Goal: Task Accomplishment & Management: Use online tool/utility

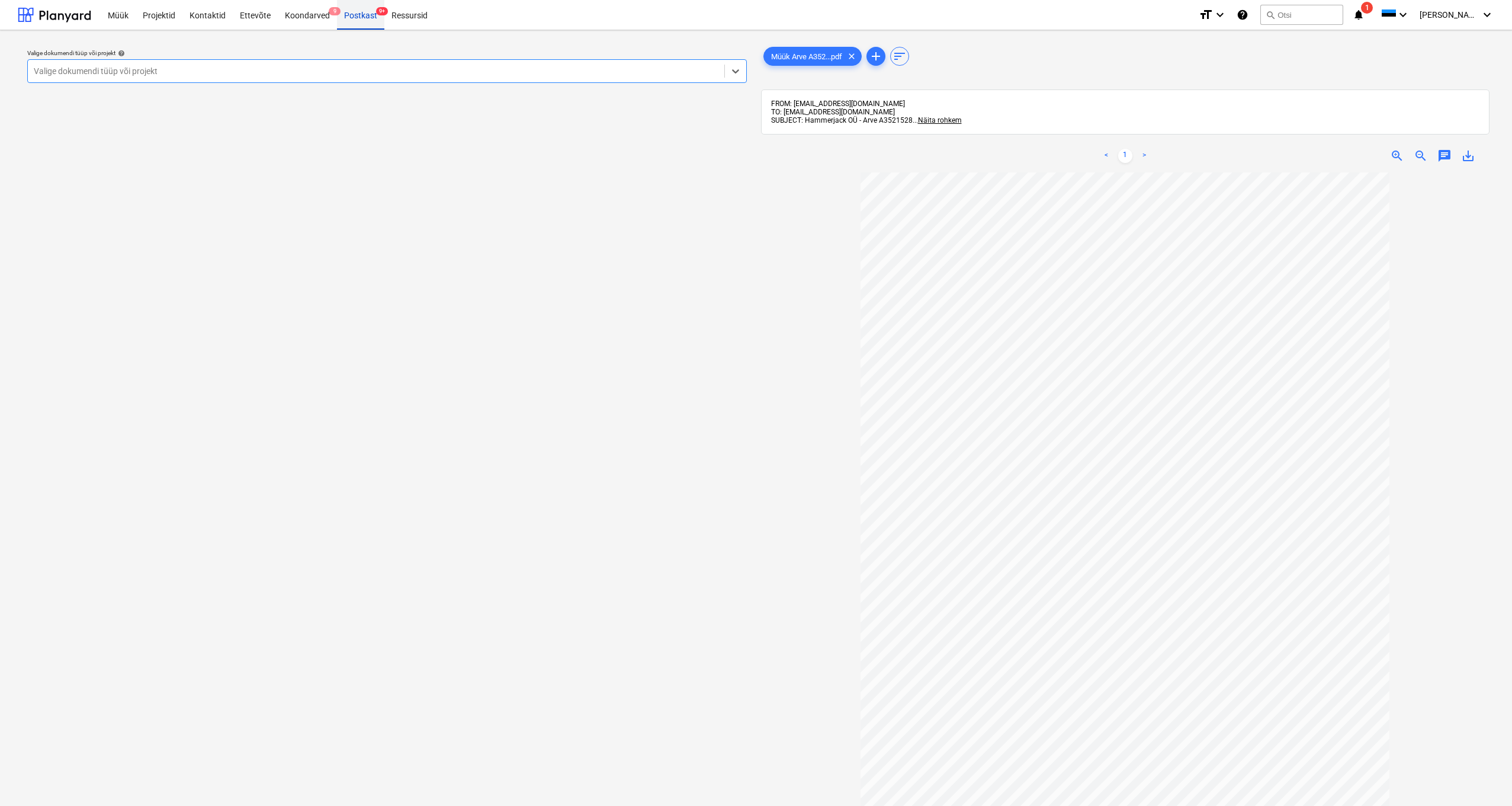
click at [369, 16] on div "Postkast 9+" at bounding box center [361, 14] width 47 height 31
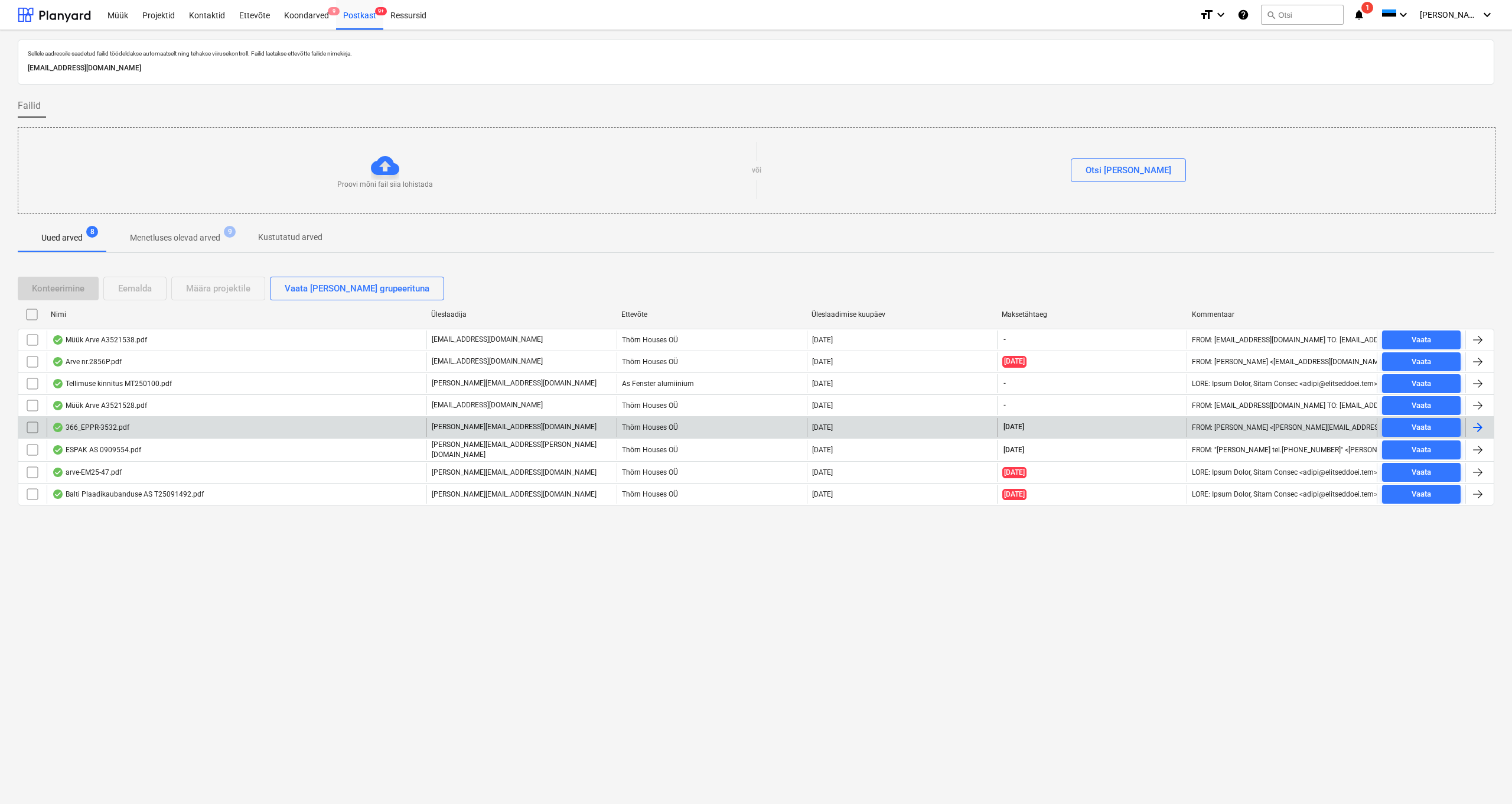
click at [87, 429] on div "366_EPPR-3532.pdf" at bounding box center [90, 428] width 78 height 10
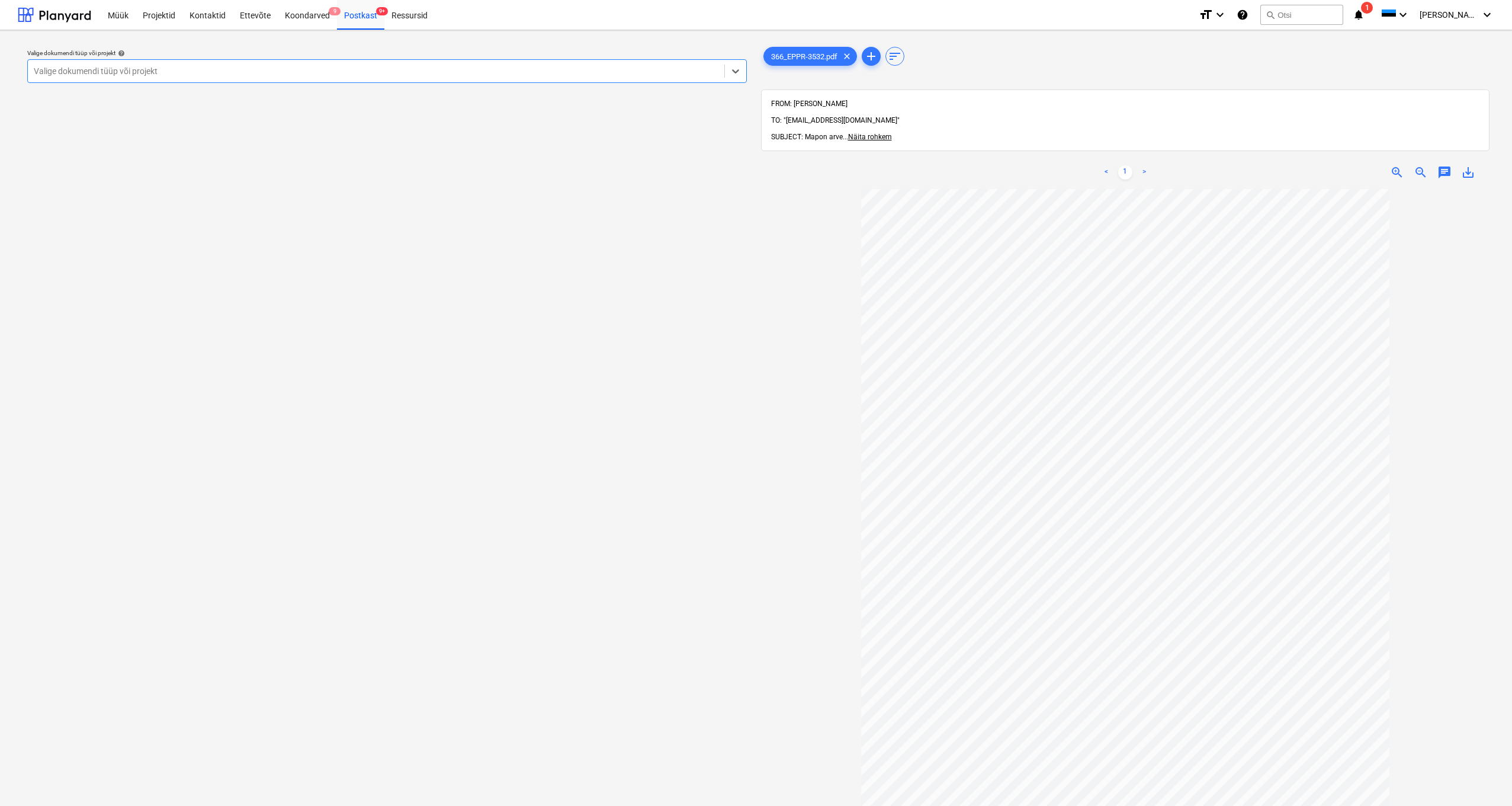
click at [41, 65] on div "Valige dokumendi tüüp või projekt" at bounding box center [375, 71] width 696 height 17
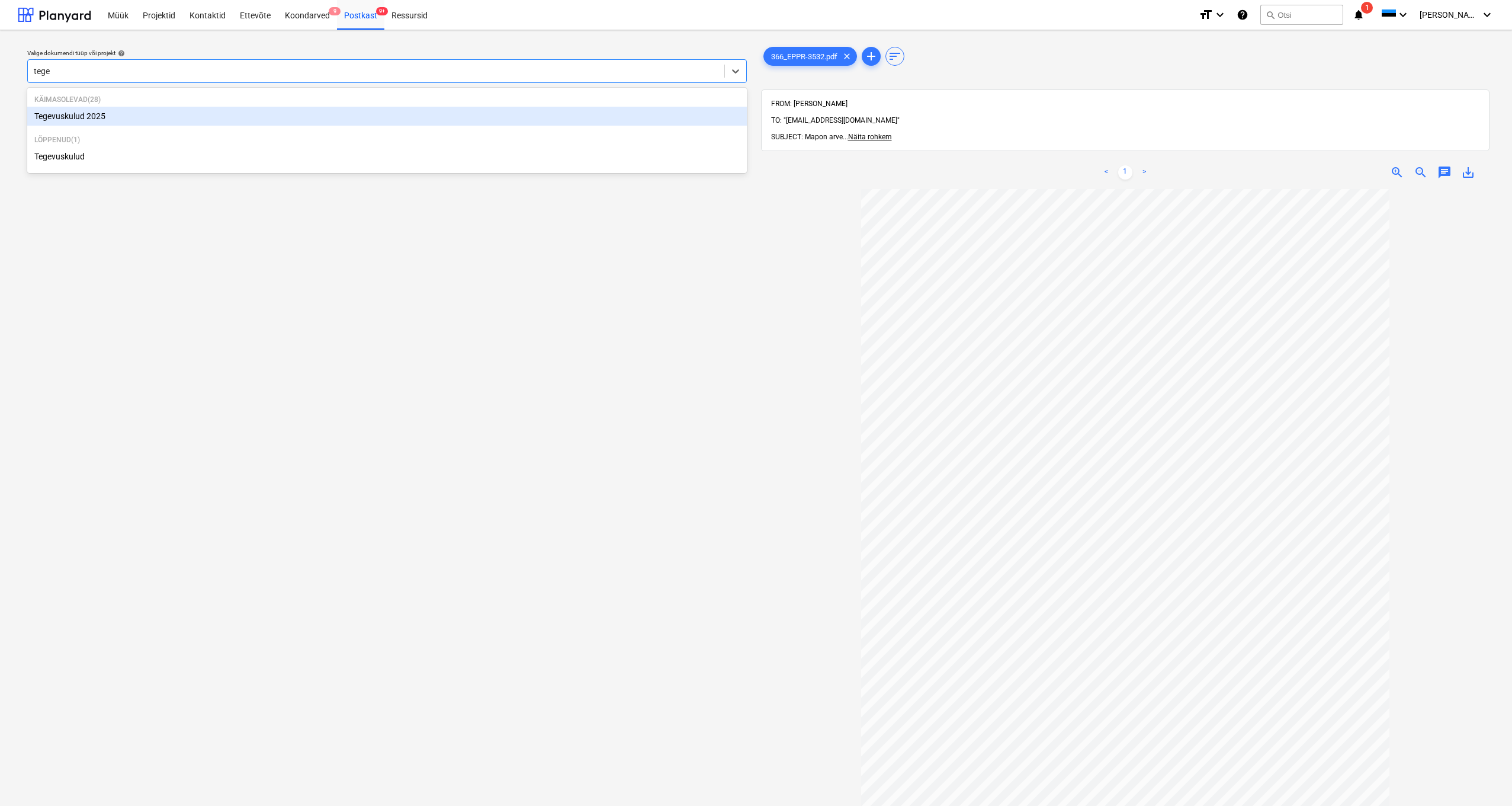
type input "tegev"
click at [85, 117] on div "Tegevuskulud 2025" at bounding box center [387, 115] width 719 height 19
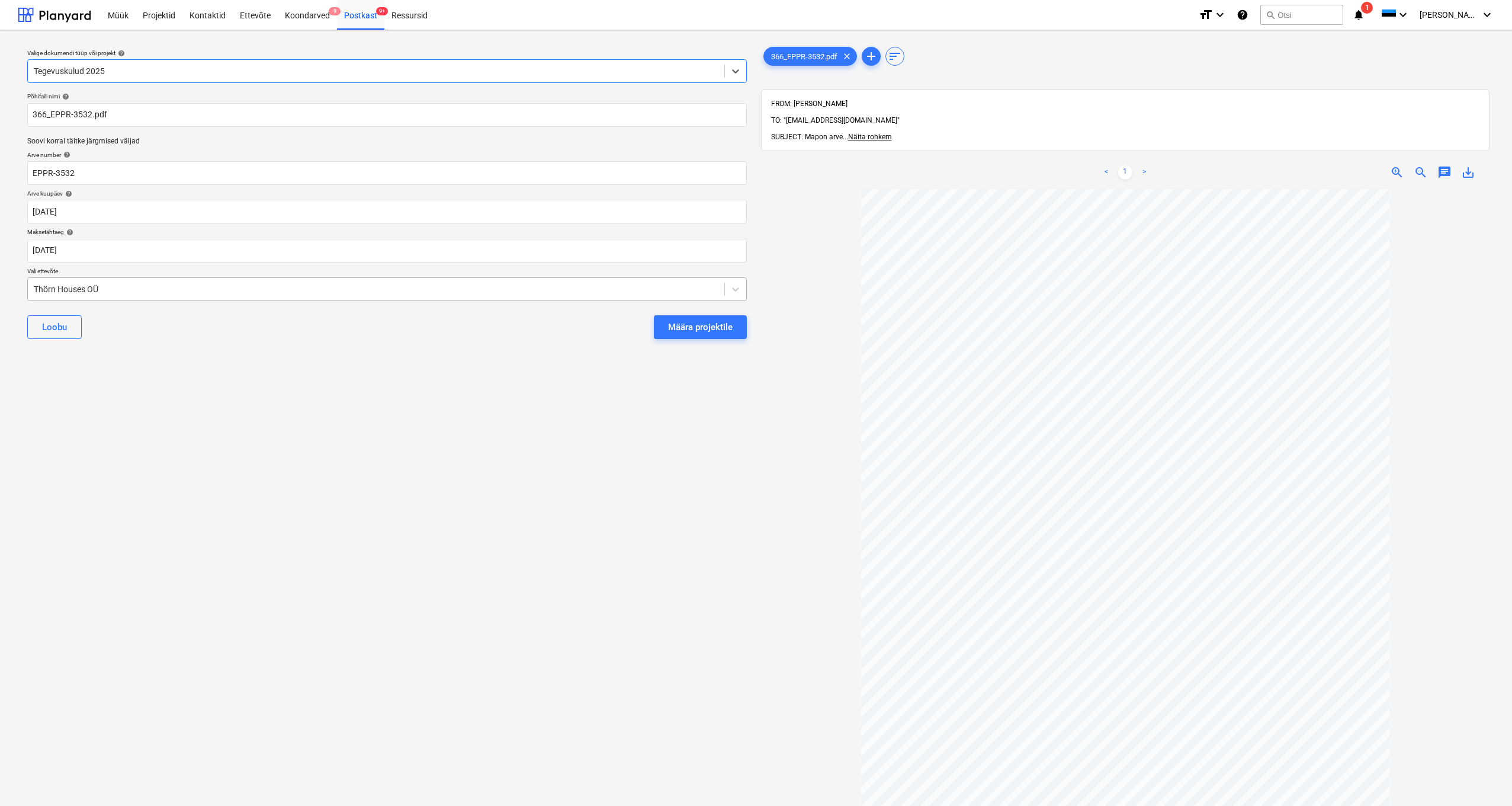
click at [30, 286] on div "Thörn Houses OÜ" at bounding box center [375, 289] width 696 height 17
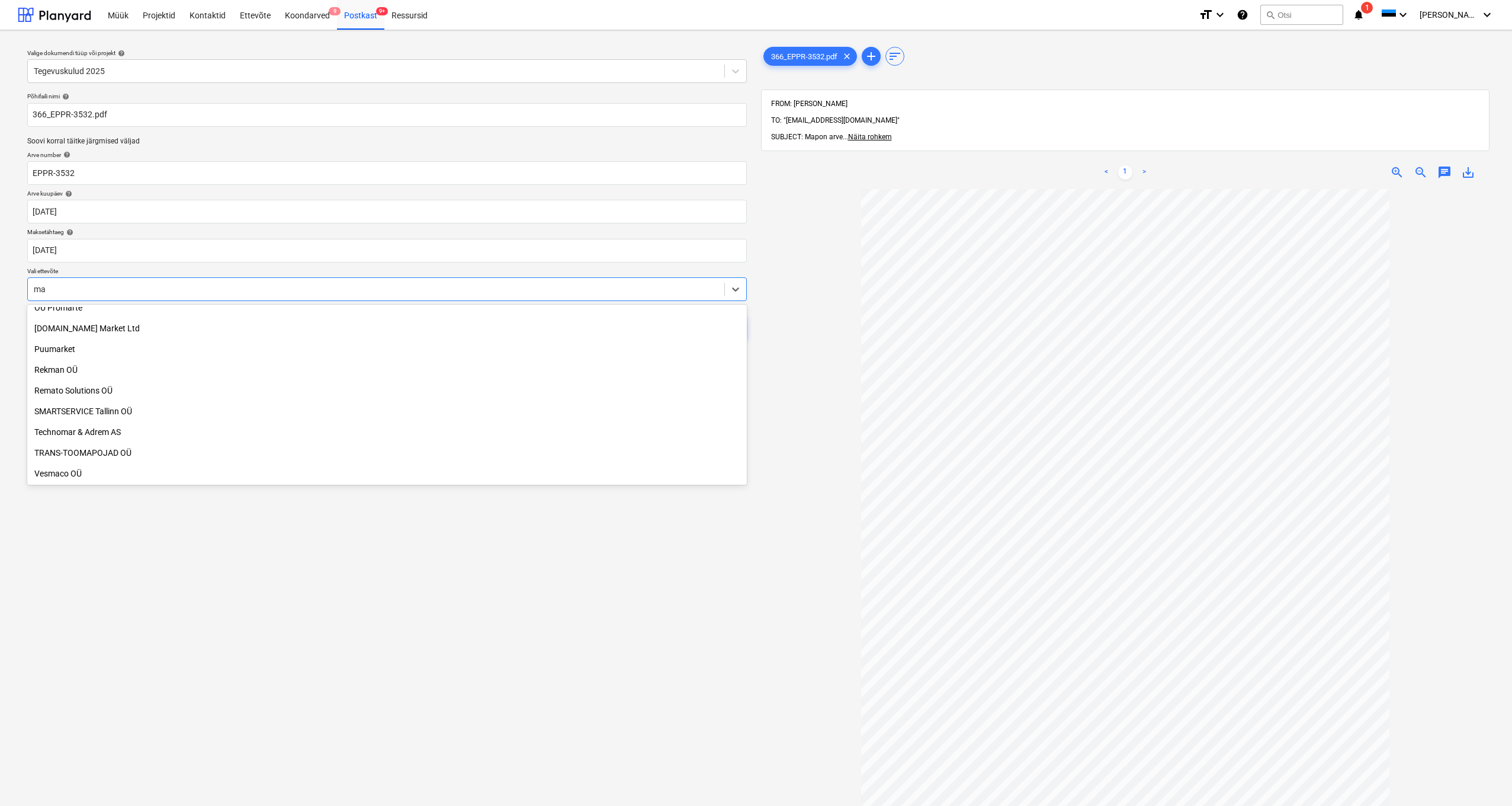
scroll to position [320, 0]
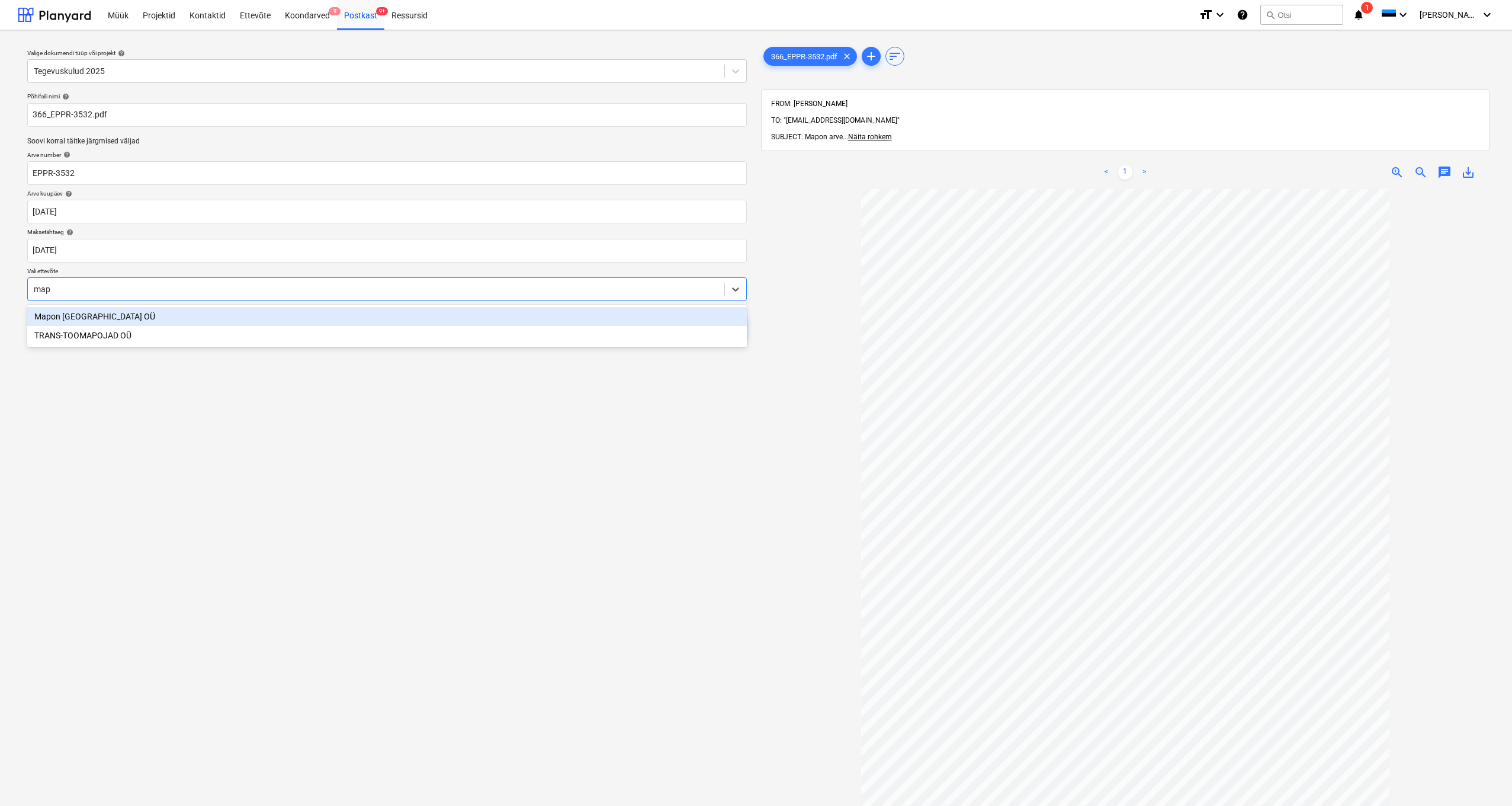
type input "mapo"
click at [84, 317] on div "Mapon Estonia OÜ" at bounding box center [387, 315] width 719 height 19
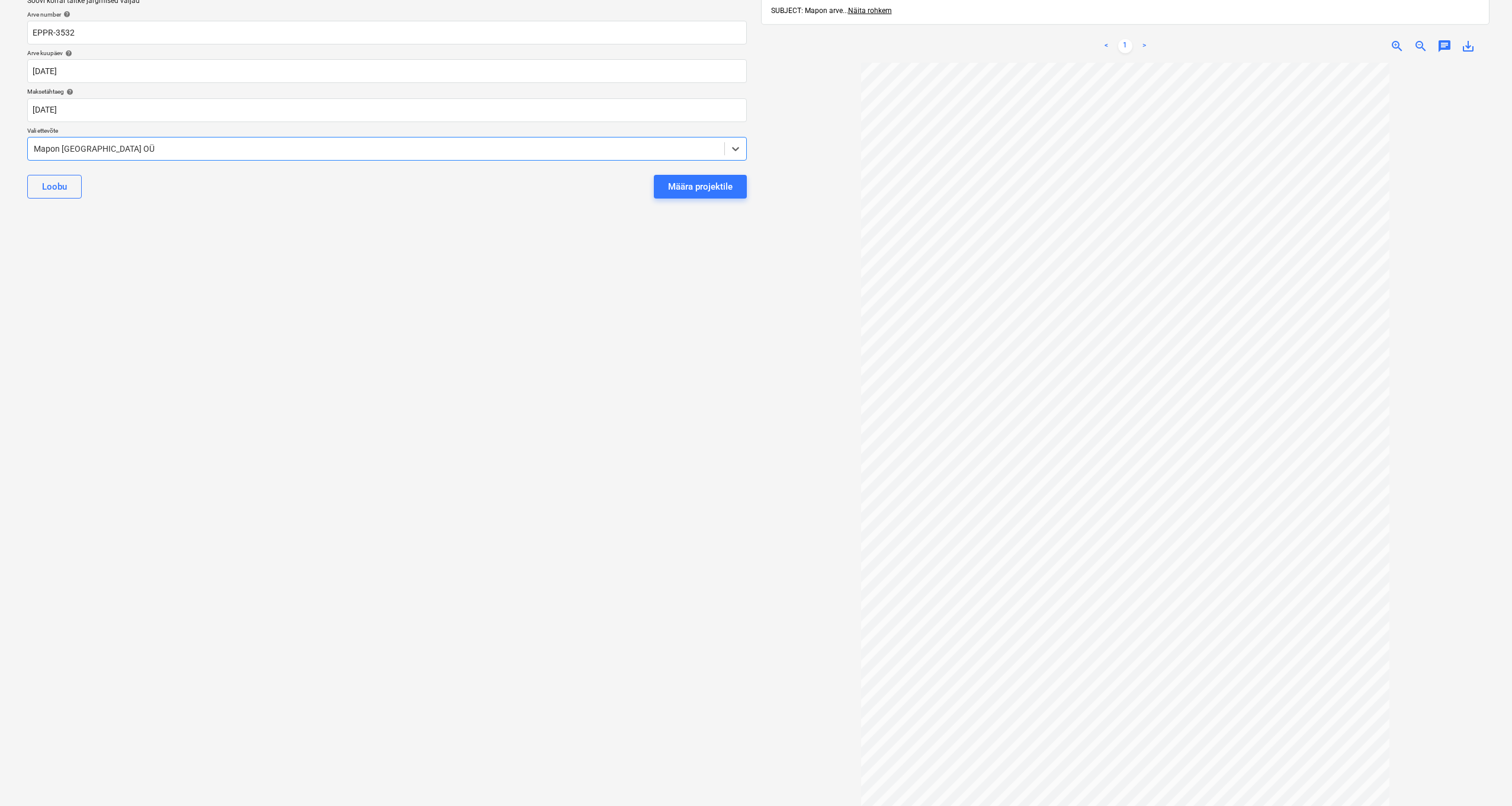
scroll to position [8, 0]
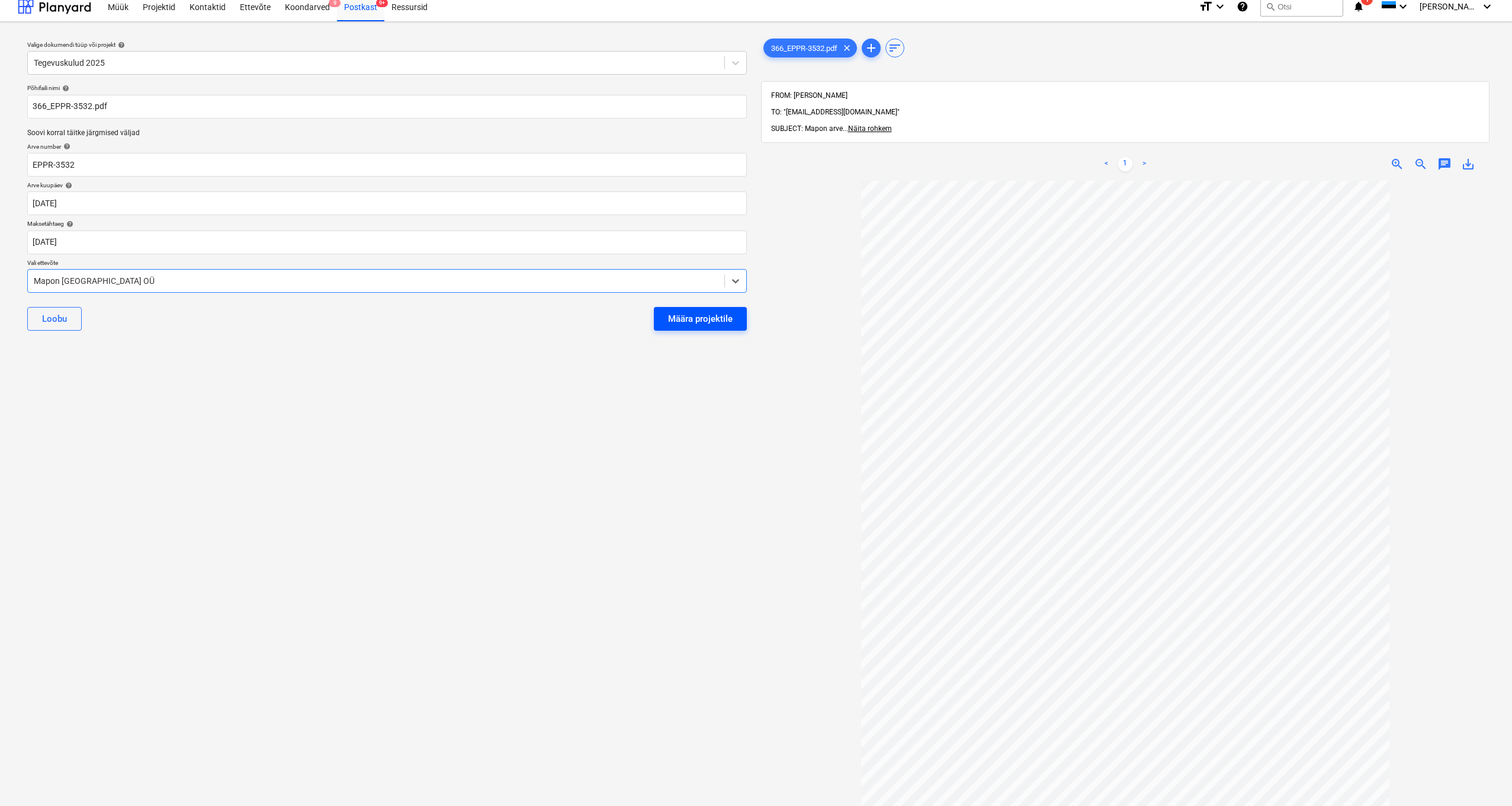
click at [708, 319] on div "Määra projektile" at bounding box center [700, 319] width 65 height 16
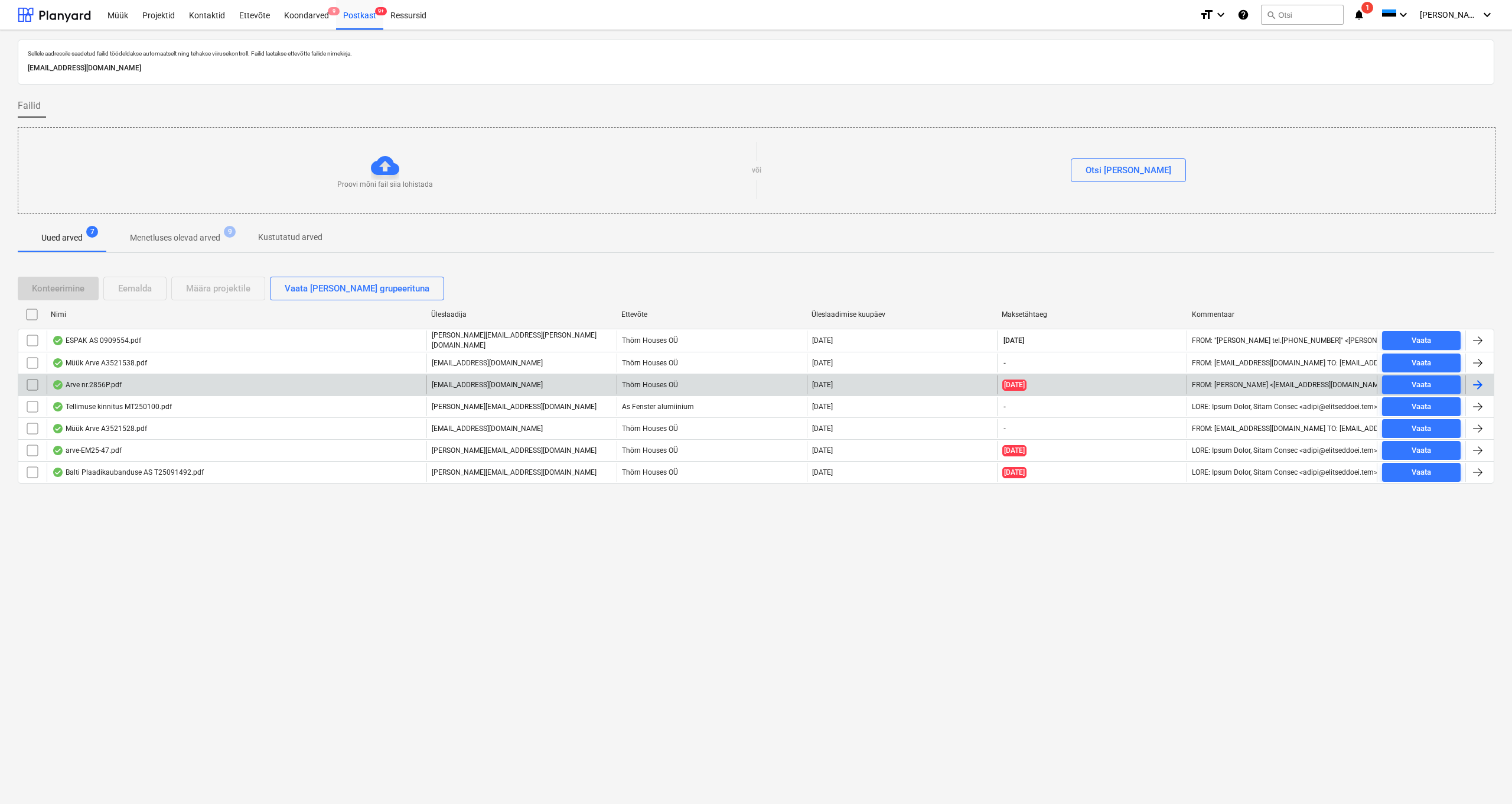
click at [109, 385] on div "Arve nr.2856P.pdf" at bounding box center [86, 385] width 70 height 10
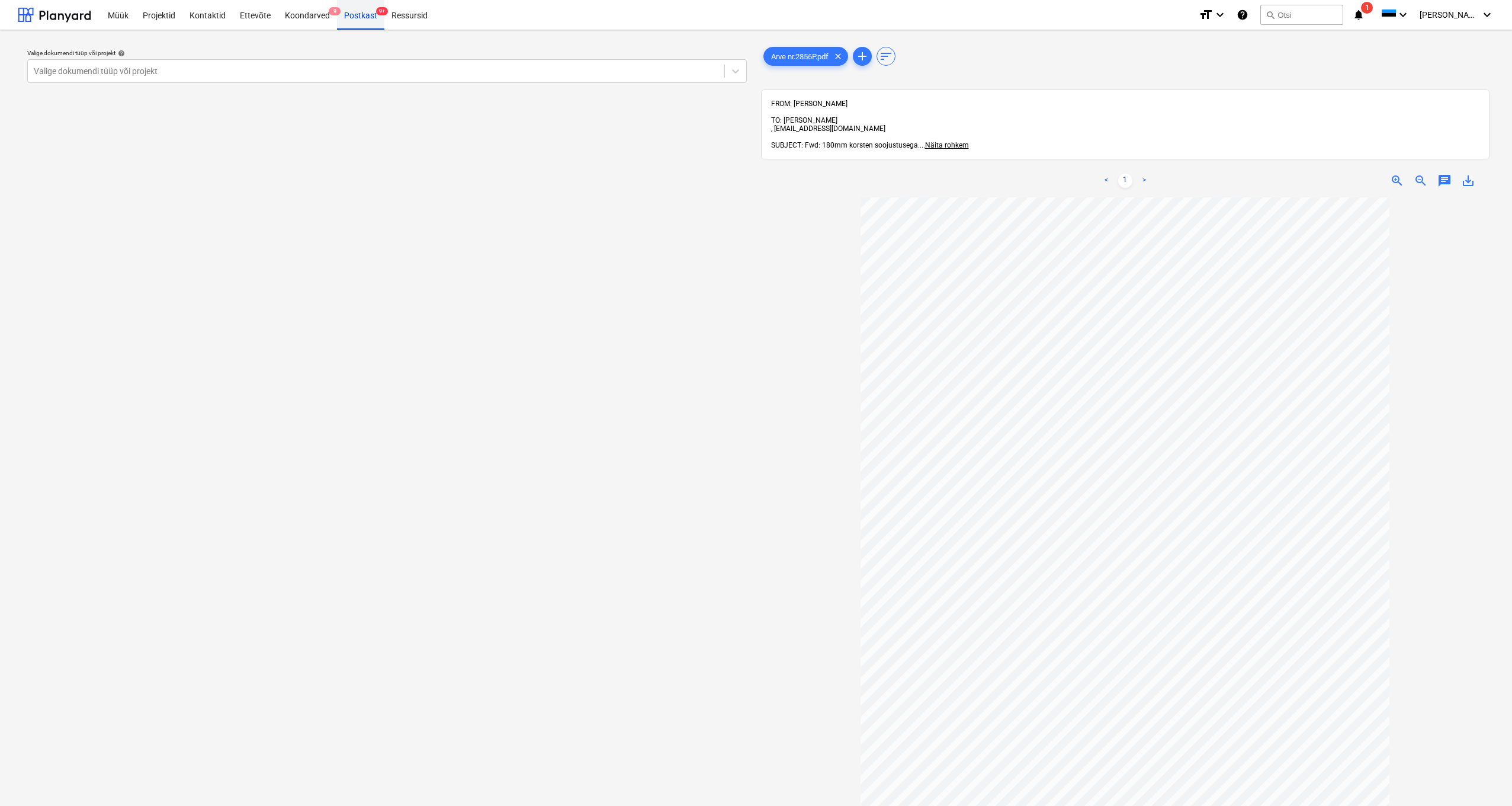
click at [361, 10] on div "Postkast 9+" at bounding box center [361, 14] width 47 height 31
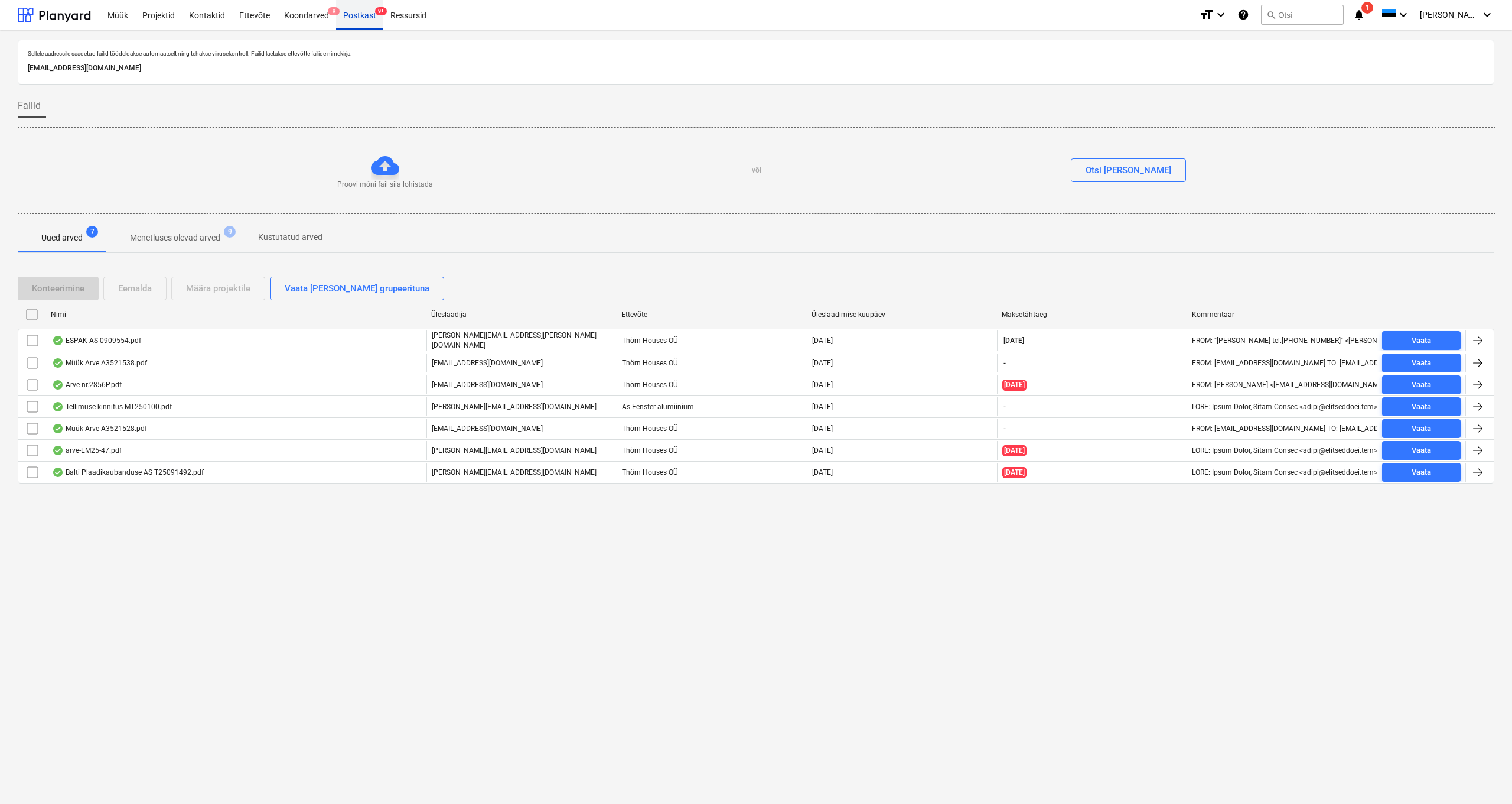
click at [353, 17] on div "Postkast 9+" at bounding box center [360, 14] width 47 height 30
click at [158, 13] on div "Projektid" at bounding box center [158, 14] width 46 height 30
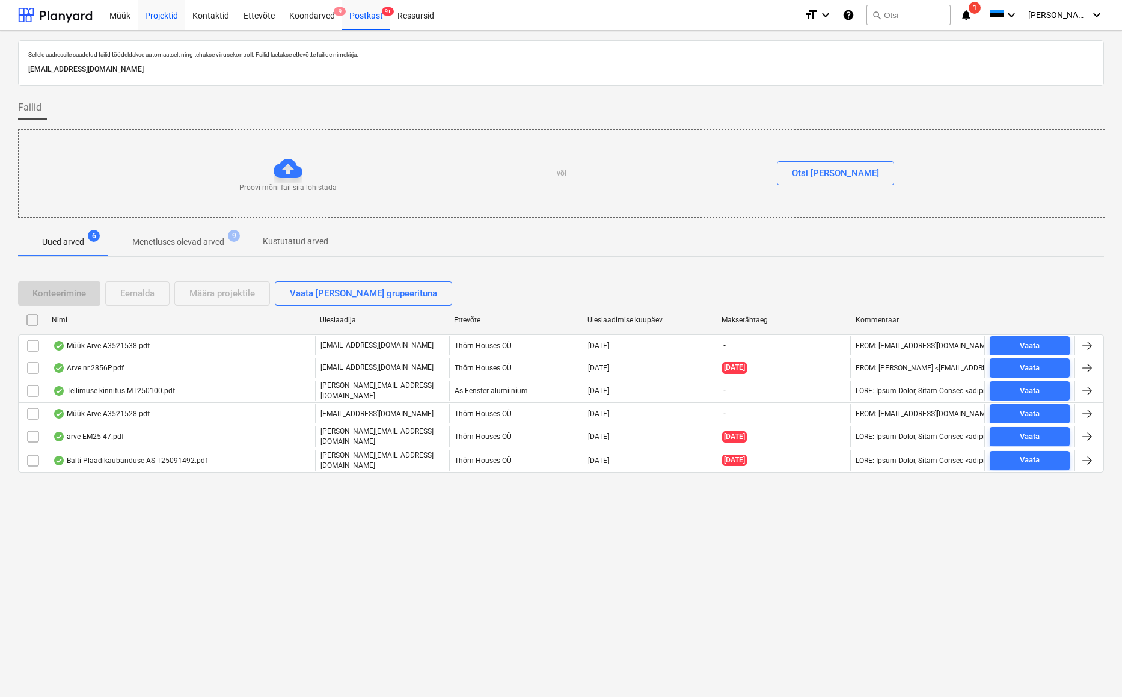
click at [148, 18] on div "Projektid" at bounding box center [161, 14] width 47 height 31
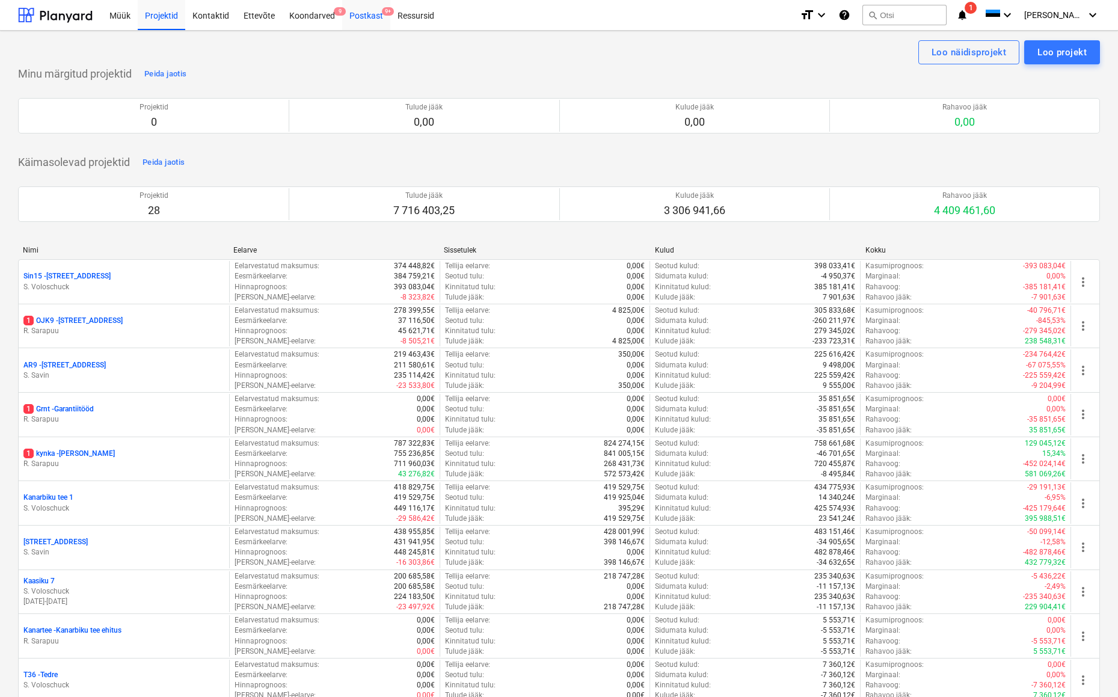
click at [358, 13] on div "Postkast 9+" at bounding box center [366, 14] width 48 height 31
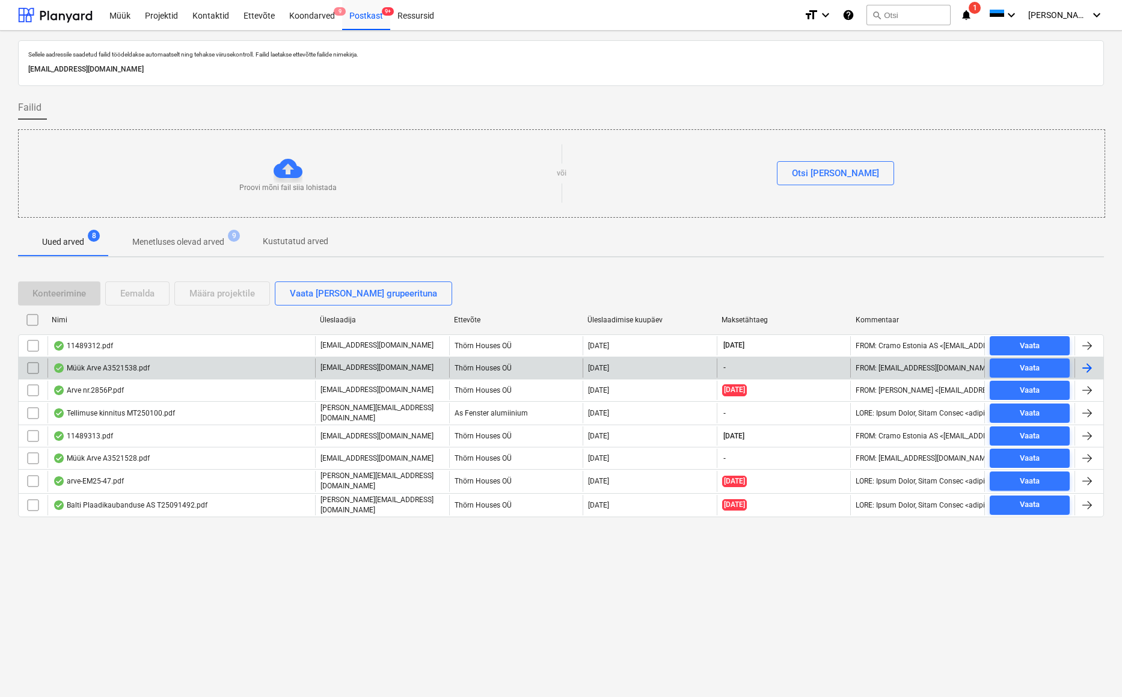
click at [138, 364] on div "Müük Arve A3521538.pdf" at bounding box center [101, 368] width 97 height 10
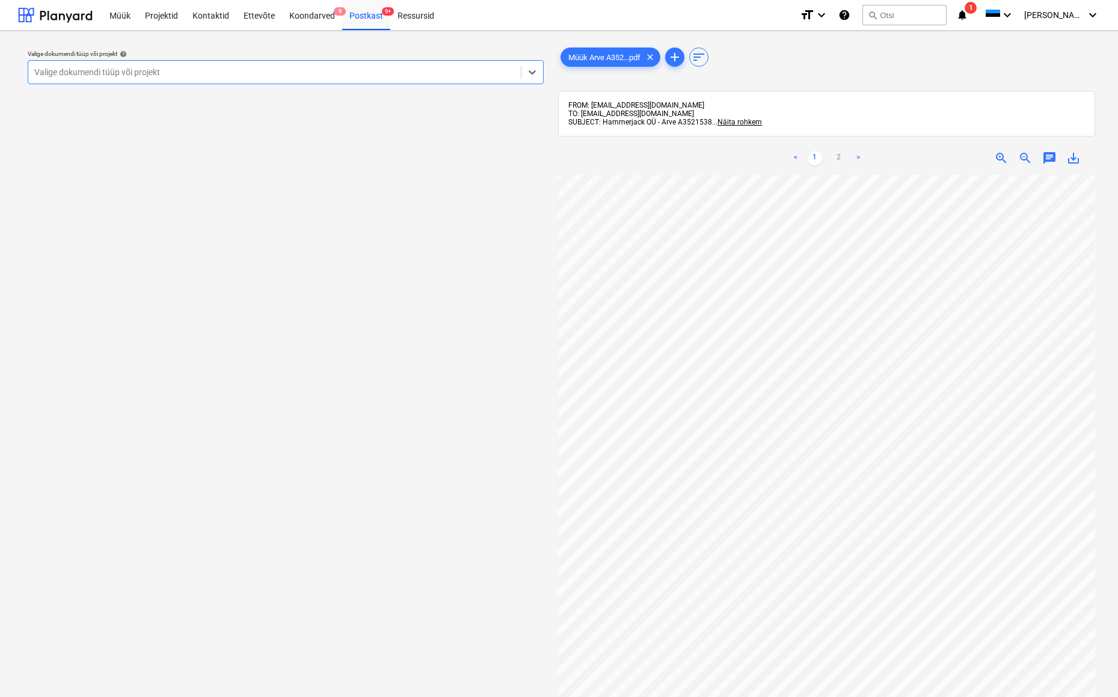
scroll to position [25, 0]
click at [363, 15] on div "Postkast 9+" at bounding box center [366, 14] width 48 height 31
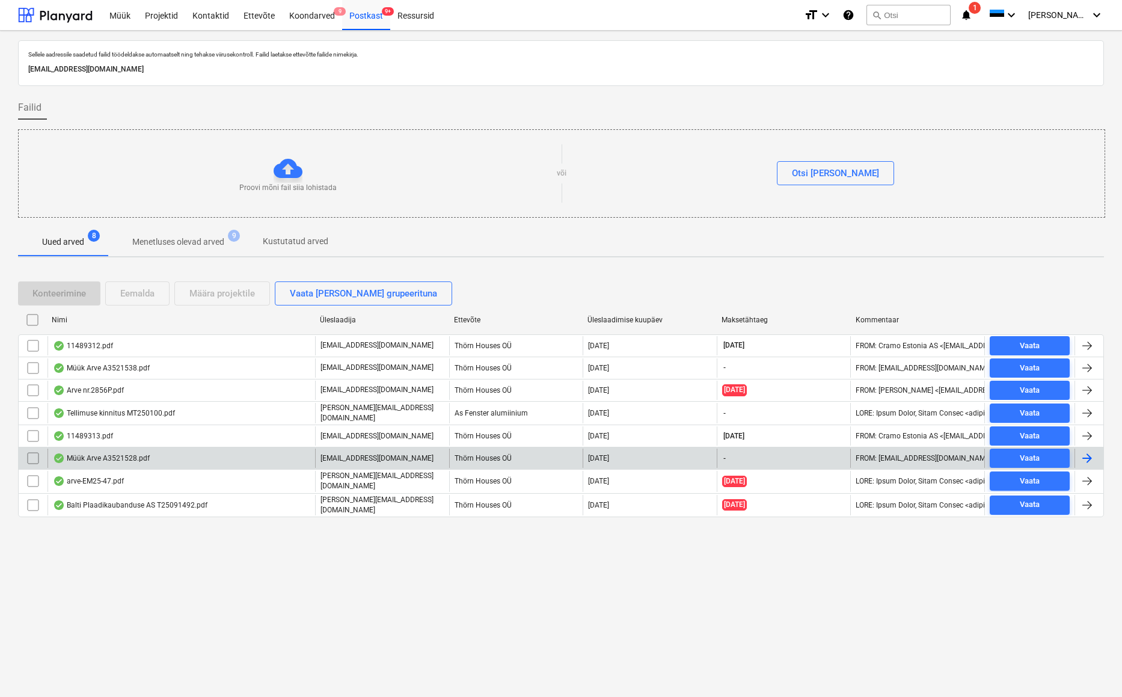
click at [121, 455] on div "Müük Arve A3521528.pdf" at bounding box center [101, 458] width 97 height 10
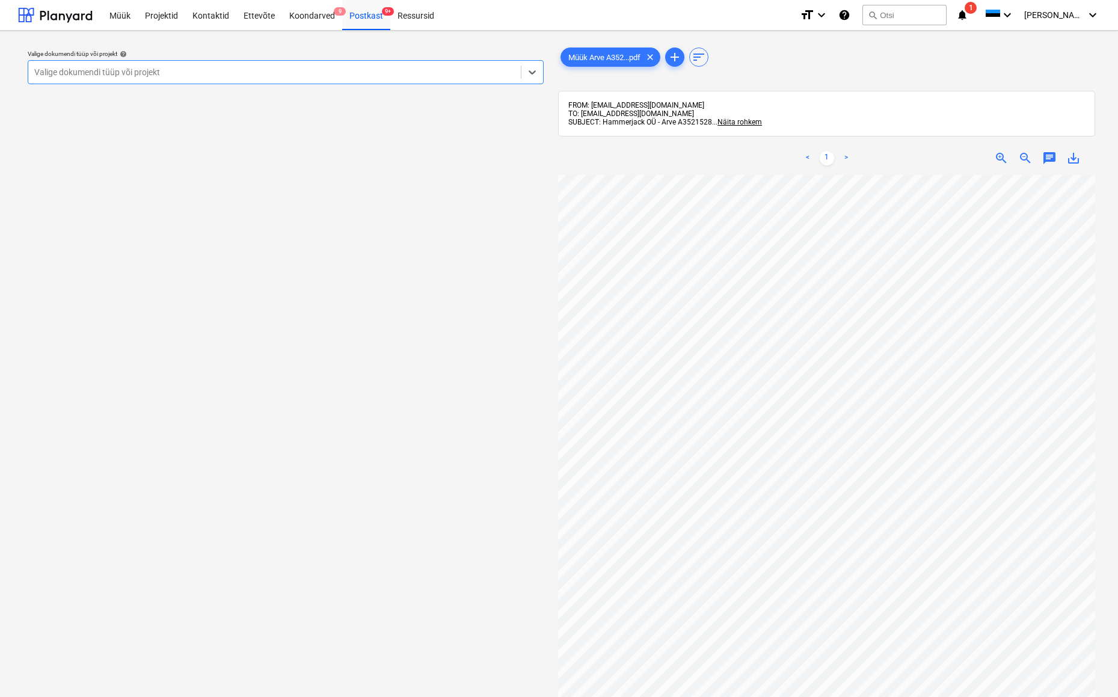
scroll to position [105, 0]
click at [354, 13] on div "Postkast 9+" at bounding box center [366, 14] width 48 height 31
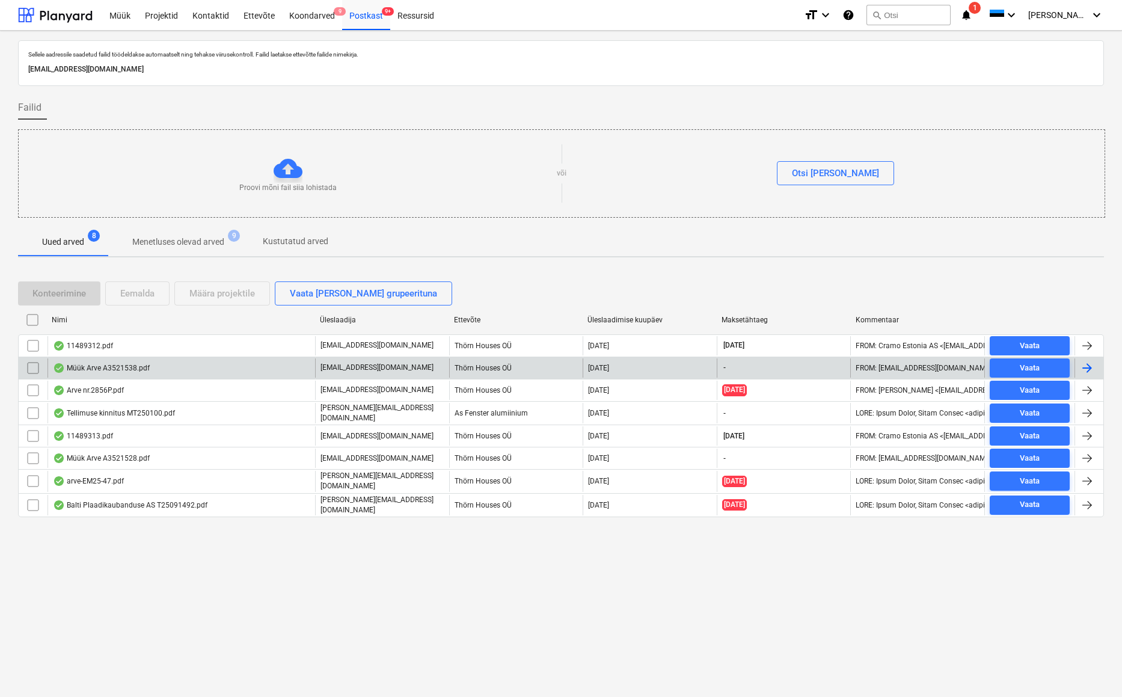
click at [345, 373] on div "[EMAIL_ADDRESS][DOMAIN_NAME]" at bounding box center [382, 367] width 134 height 19
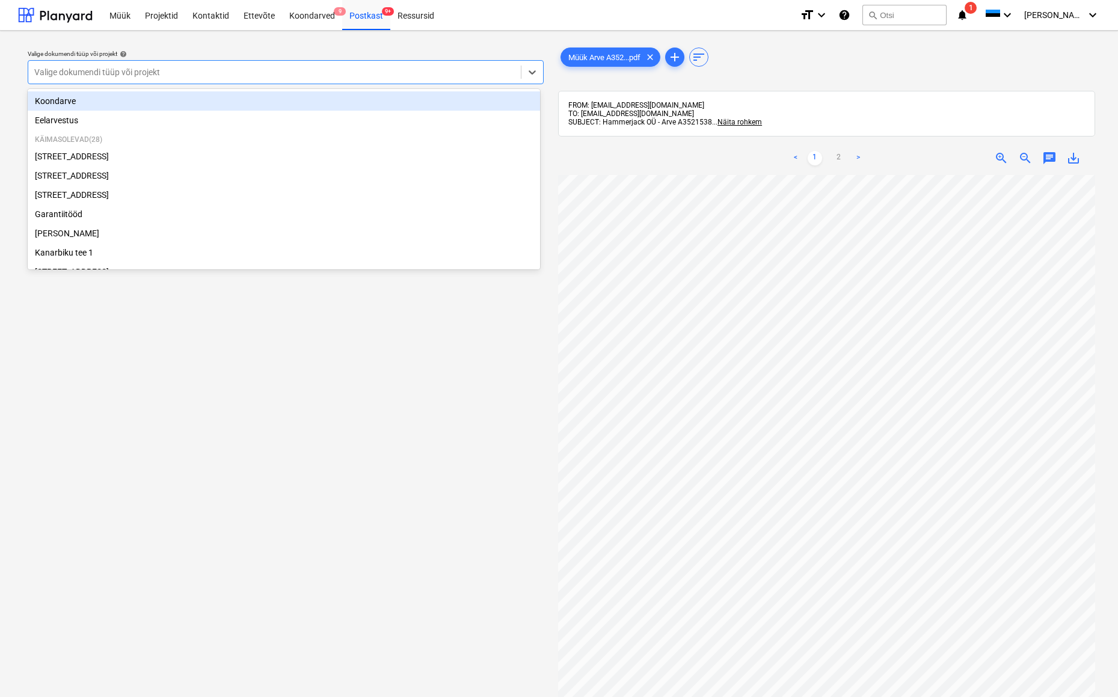
click at [102, 74] on div "Valige dokumendi tüüp või projekt" at bounding box center [274, 72] width 480 height 10
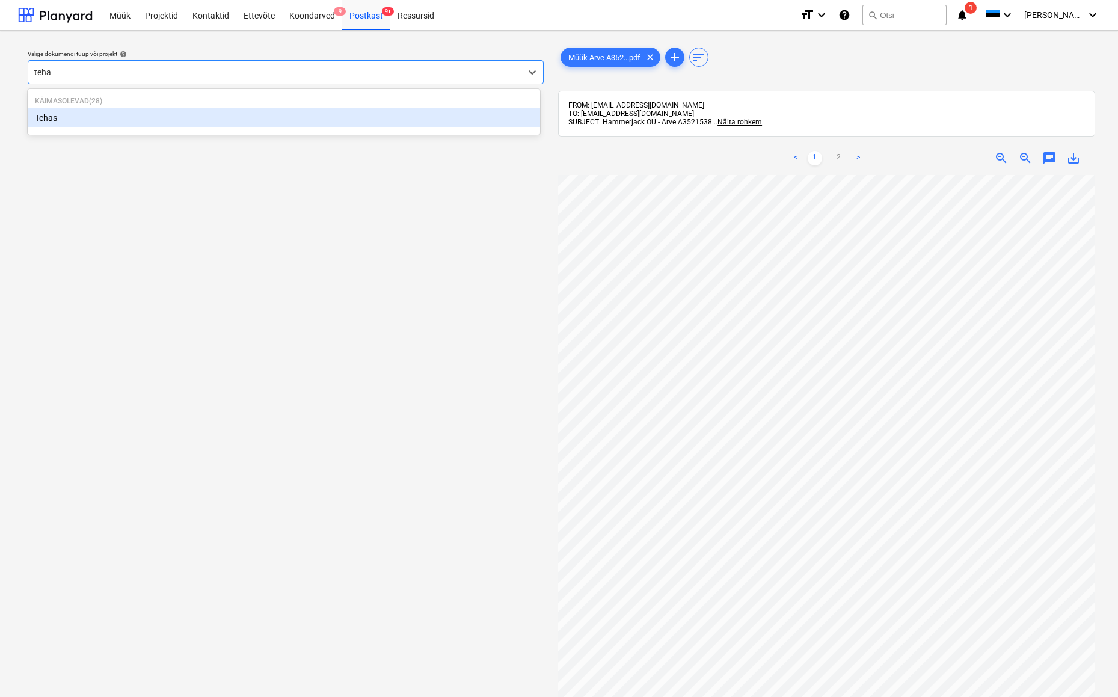
type input "tehas"
click at [45, 117] on div "Tehas" at bounding box center [284, 117] width 512 height 19
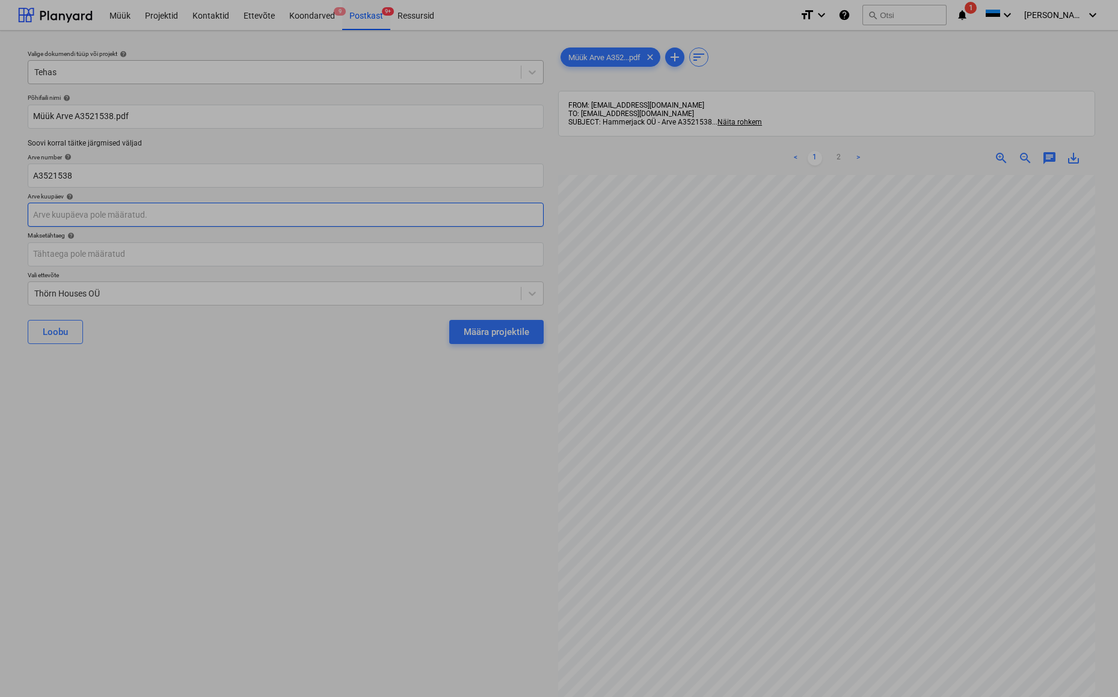
click at [38, 221] on body "Müük Projektid Kontaktid Ettevõte Koondarved 9 Postkast 9+ Ressursid format_siz…" at bounding box center [559, 348] width 1118 height 697
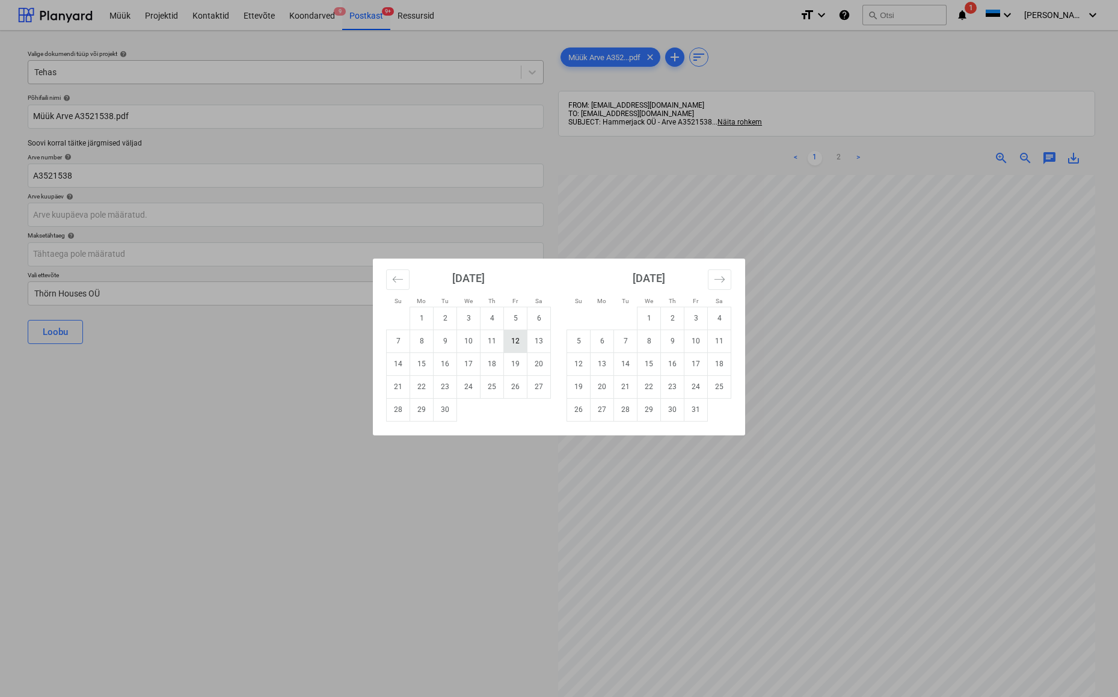
click at [517, 343] on td "12" at bounding box center [515, 340] width 23 height 23
type input "[DATE]"
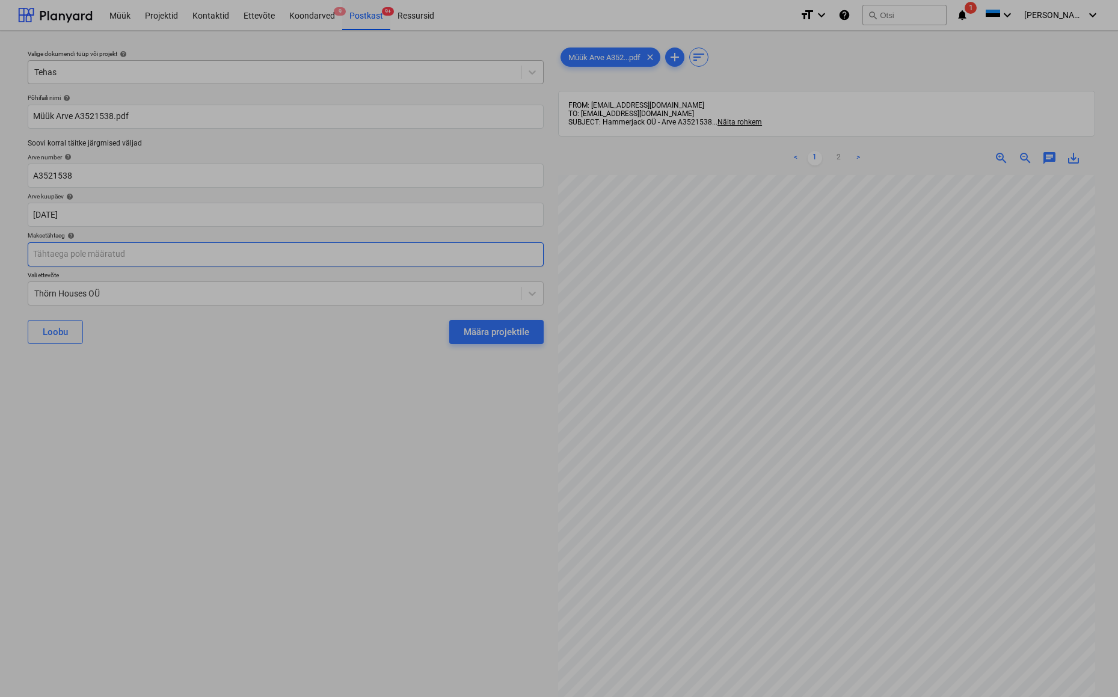
drag, startPoint x: 69, startPoint y: 256, endPoint x: 105, endPoint y: 263, distance: 36.9
click at [69, 256] on body "Müük Projektid Kontaktid Ettevõte Koondarved 9 Postkast 9+ Ressursid format_siz…" at bounding box center [559, 348] width 1118 height 697
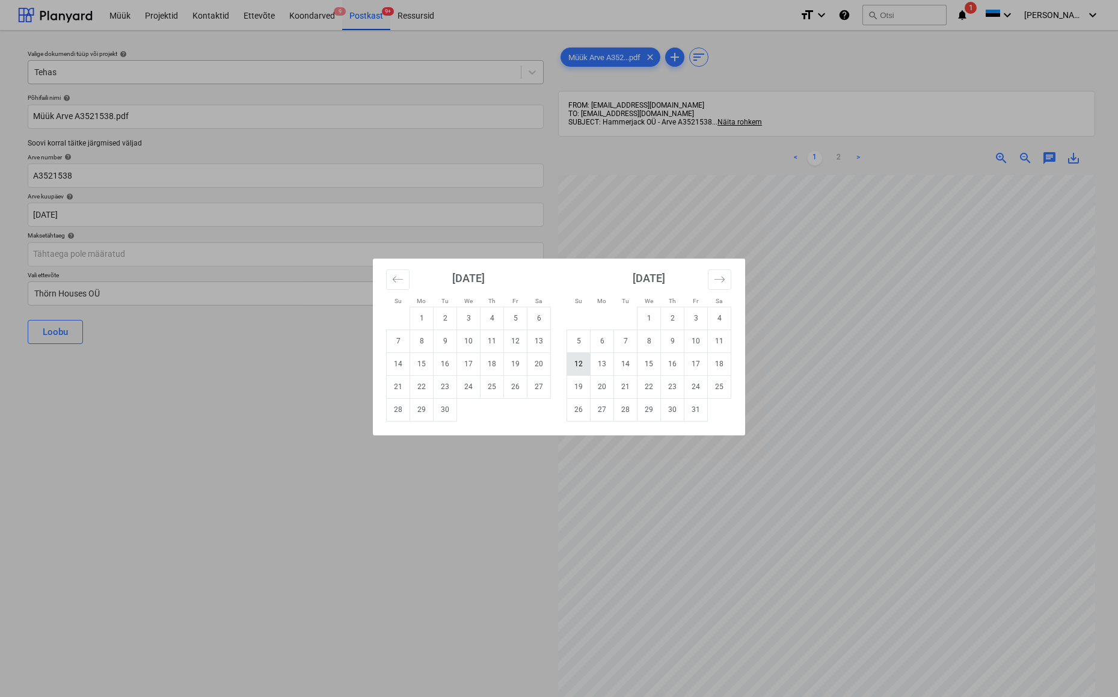
click at [580, 364] on td "12" at bounding box center [578, 363] width 23 height 23
type input "[DATE]"
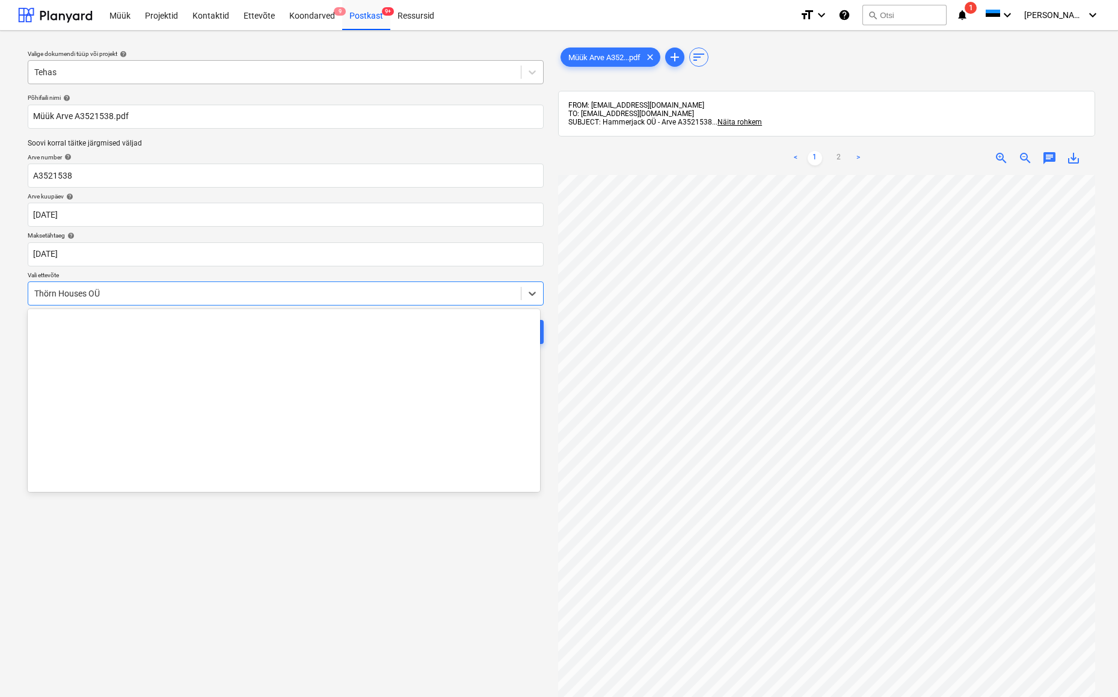
click at [38, 290] on div "Thörn Houses OÜ" at bounding box center [274, 294] width 480 height 10
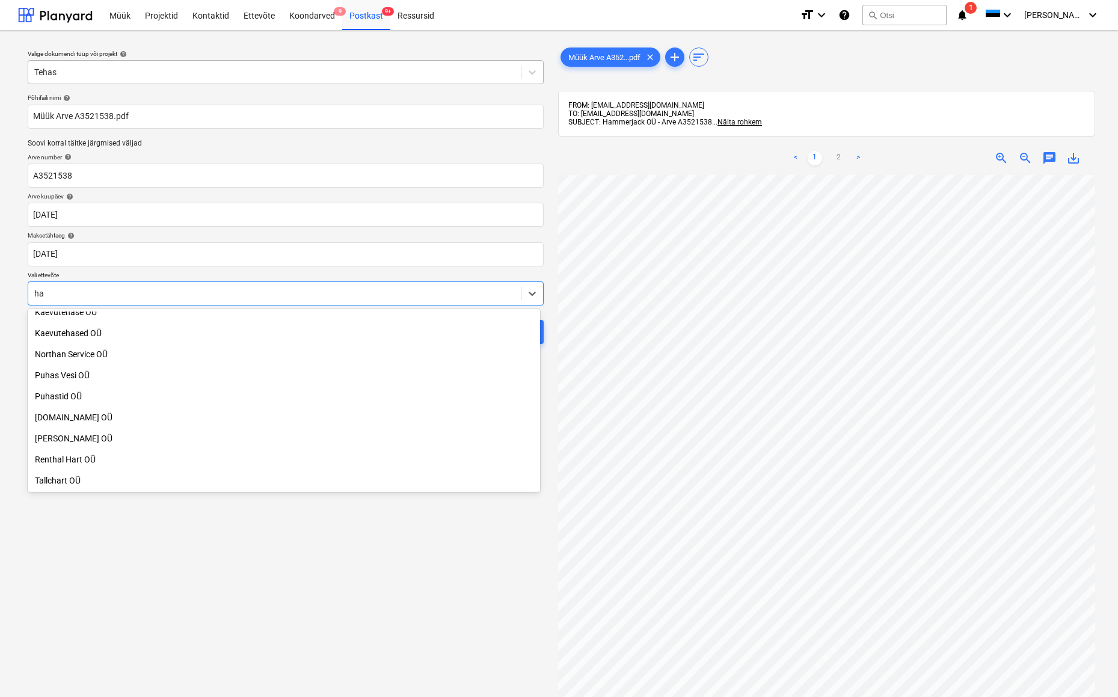
scroll to position [240, 0]
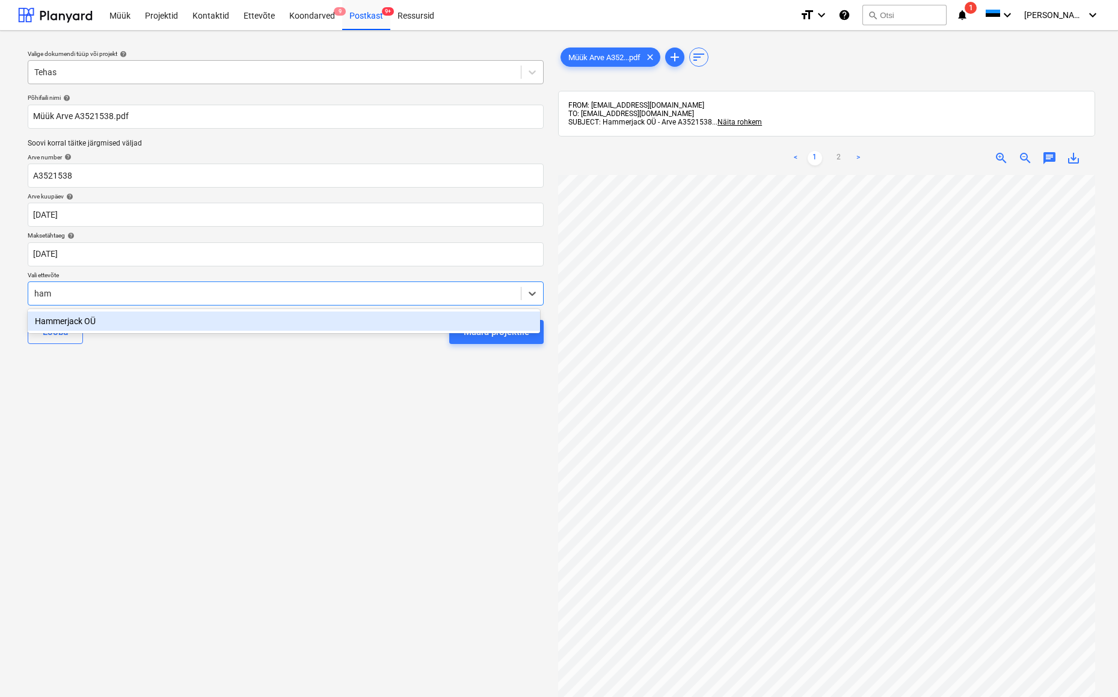
type input "[PERSON_NAME]"
click at [76, 325] on div "Hammerjack OÜ" at bounding box center [284, 320] width 512 height 19
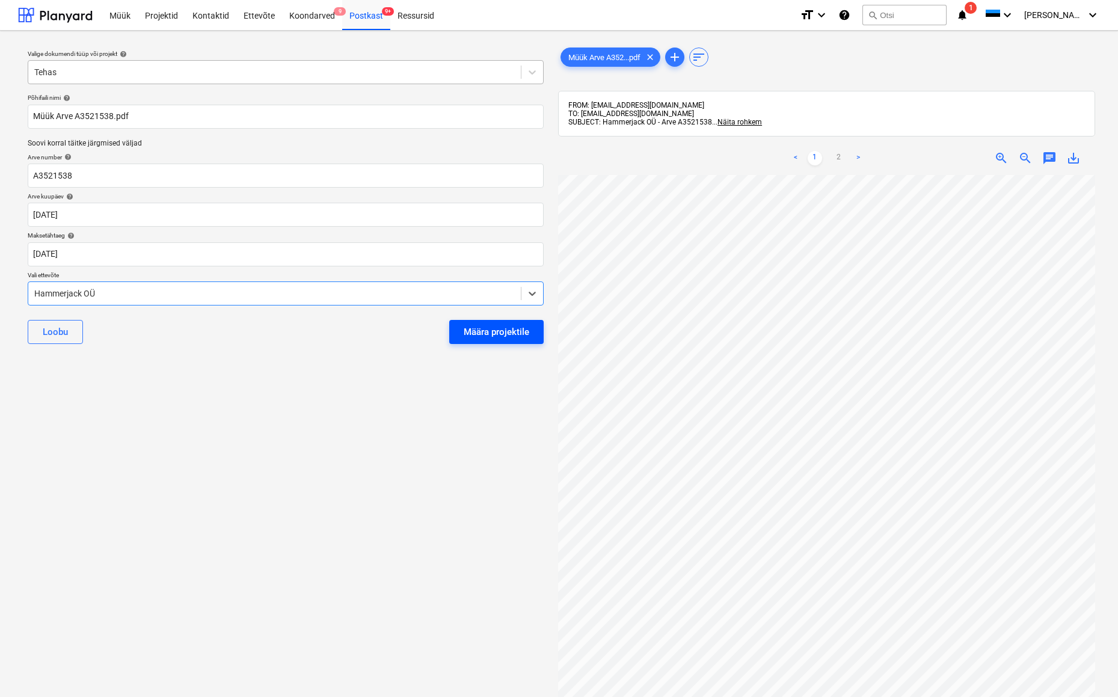
click at [470, 332] on div "Määra projektile" at bounding box center [497, 332] width 66 height 16
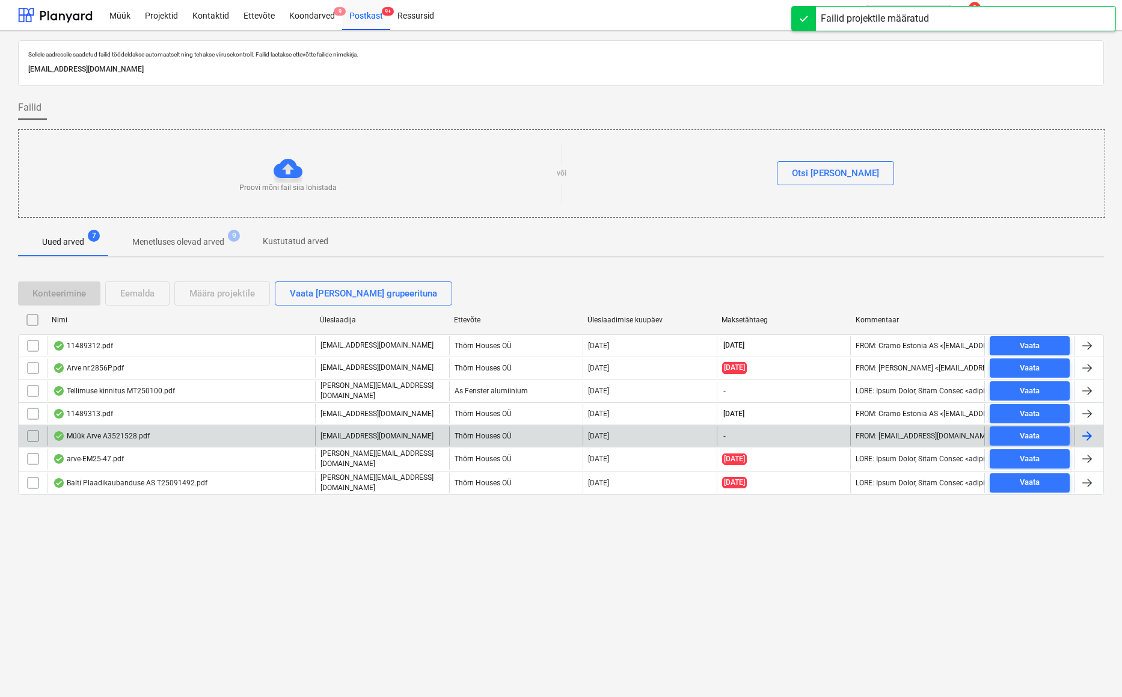
click at [108, 433] on div "Müük Arve A3521528.pdf" at bounding box center [101, 436] width 97 height 10
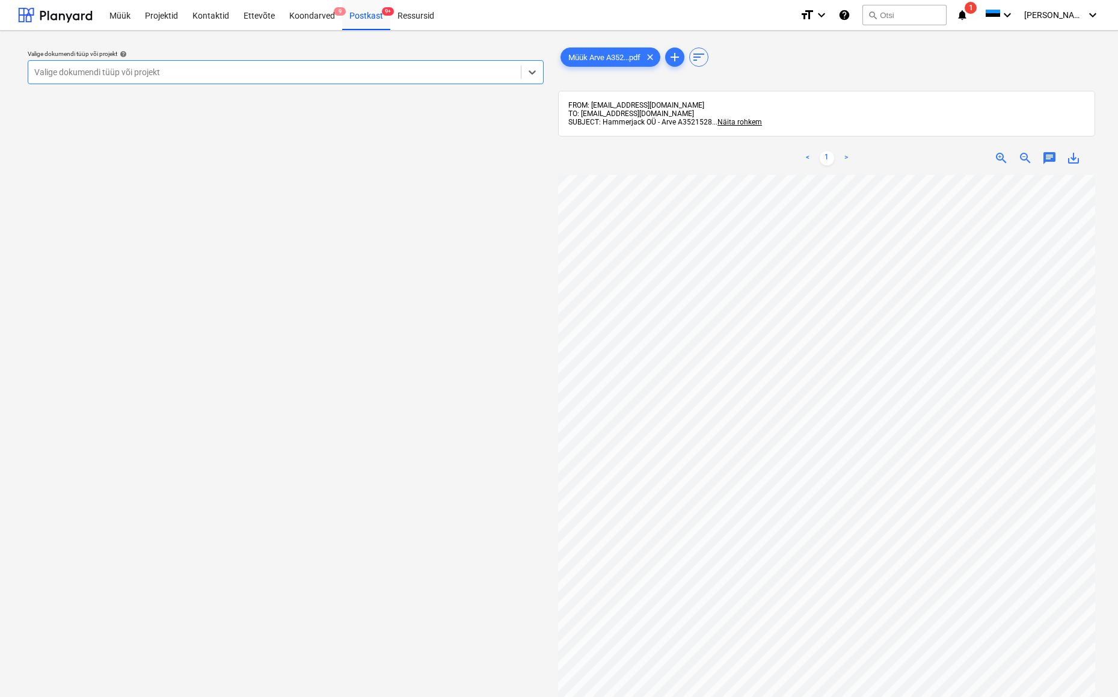
click at [47, 67] on div "Valige dokumendi tüüp või projekt" at bounding box center [274, 72] width 480 height 10
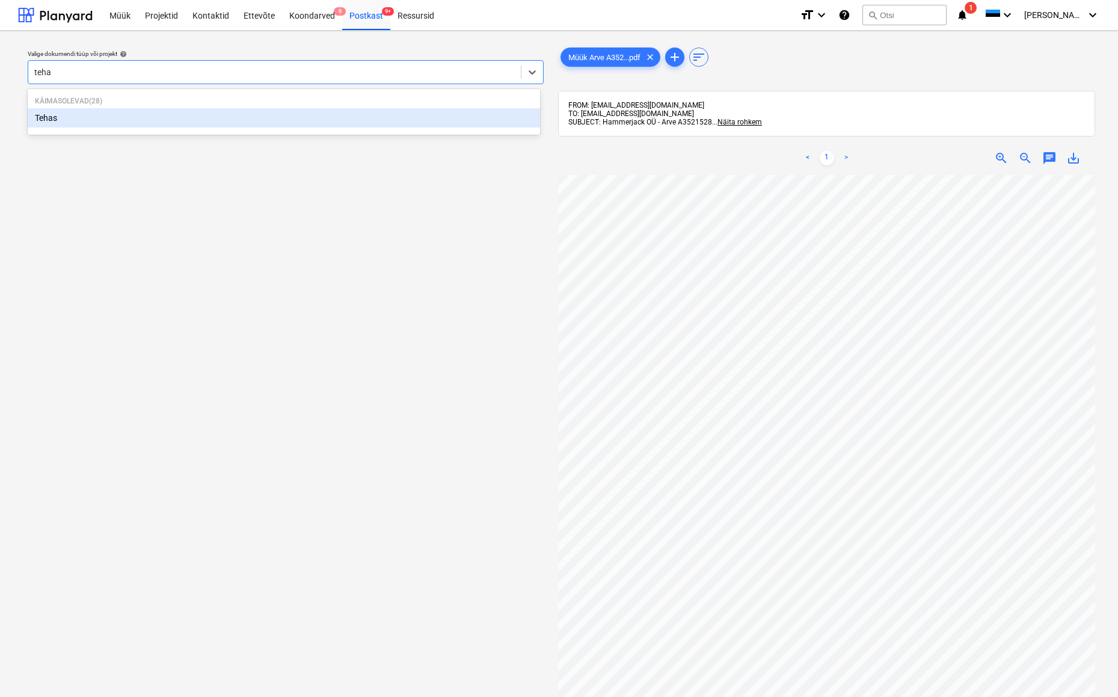
type input "tehas"
click at [36, 118] on div "Tehas" at bounding box center [284, 117] width 512 height 19
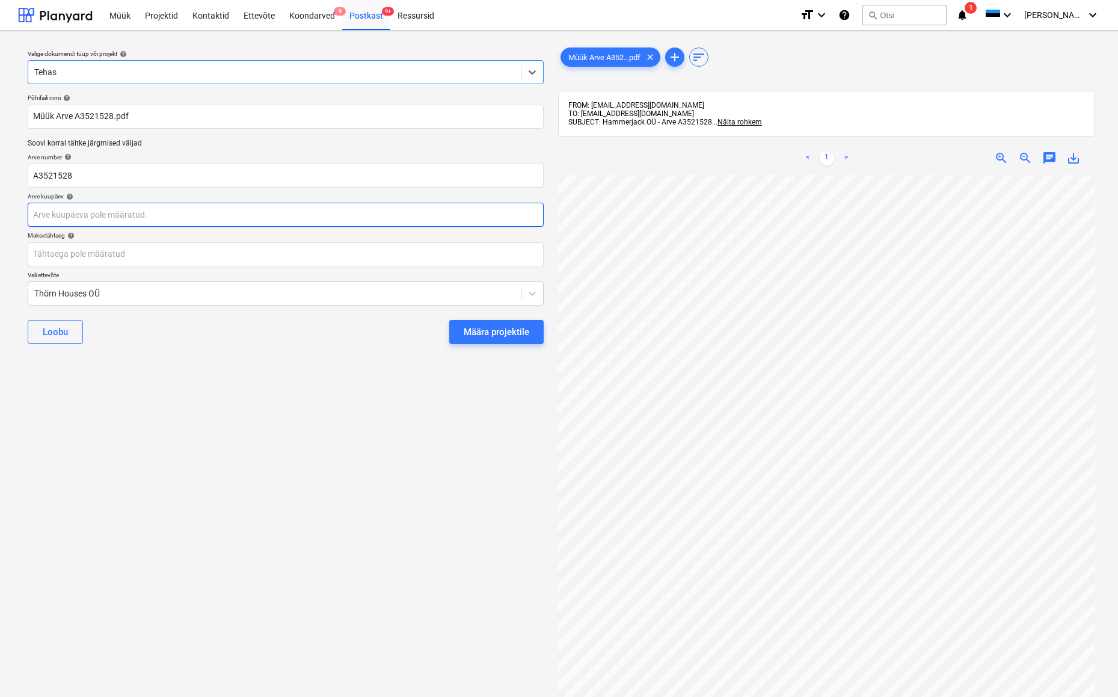
click at [38, 217] on body "Müük Projektid Kontaktid Ettevõte Koondarved 9 Postkast 9+ Ressursid format_siz…" at bounding box center [559, 348] width 1118 height 697
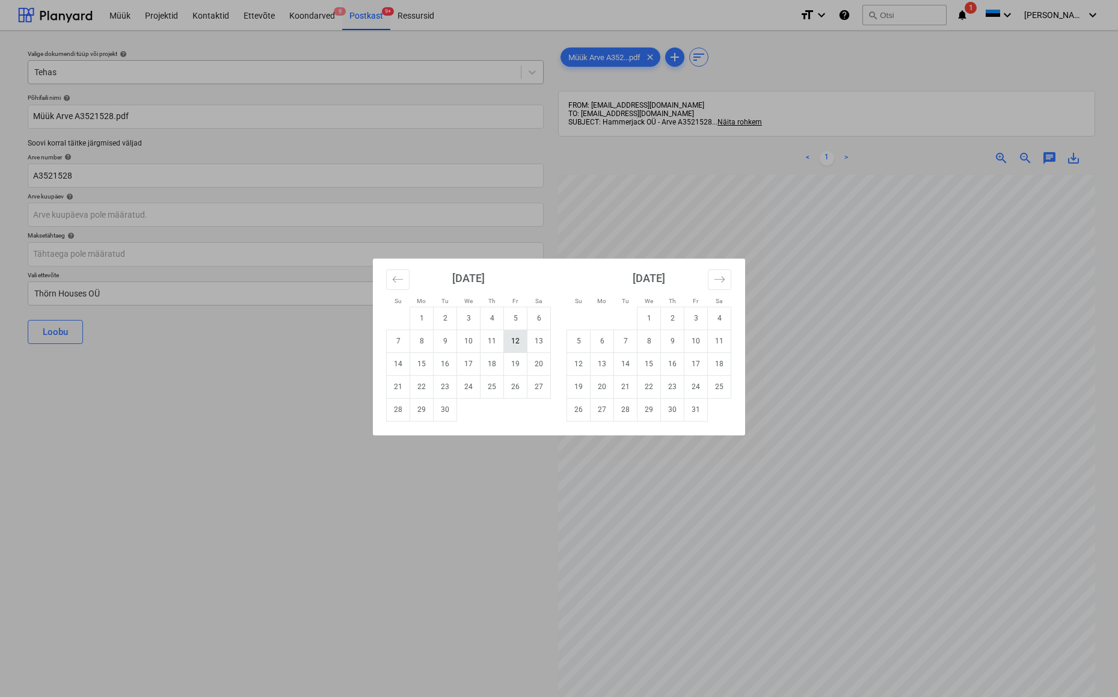
click at [514, 343] on td "12" at bounding box center [515, 340] width 23 height 23
type input "[DATE]"
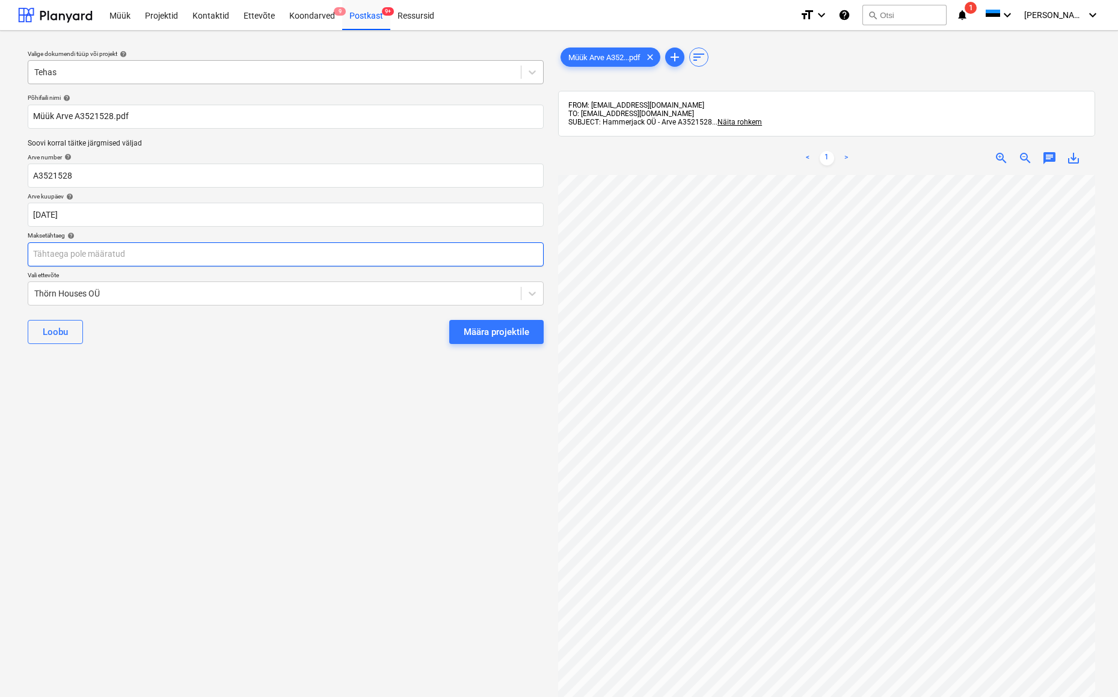
click at [56, 254] on body "Müük Projektid Kontaktid Ettevõte Koondarved 9 Postkast 9+ Ressursid format_siz…" at bounding box center [559, 348] width 1118 height 697
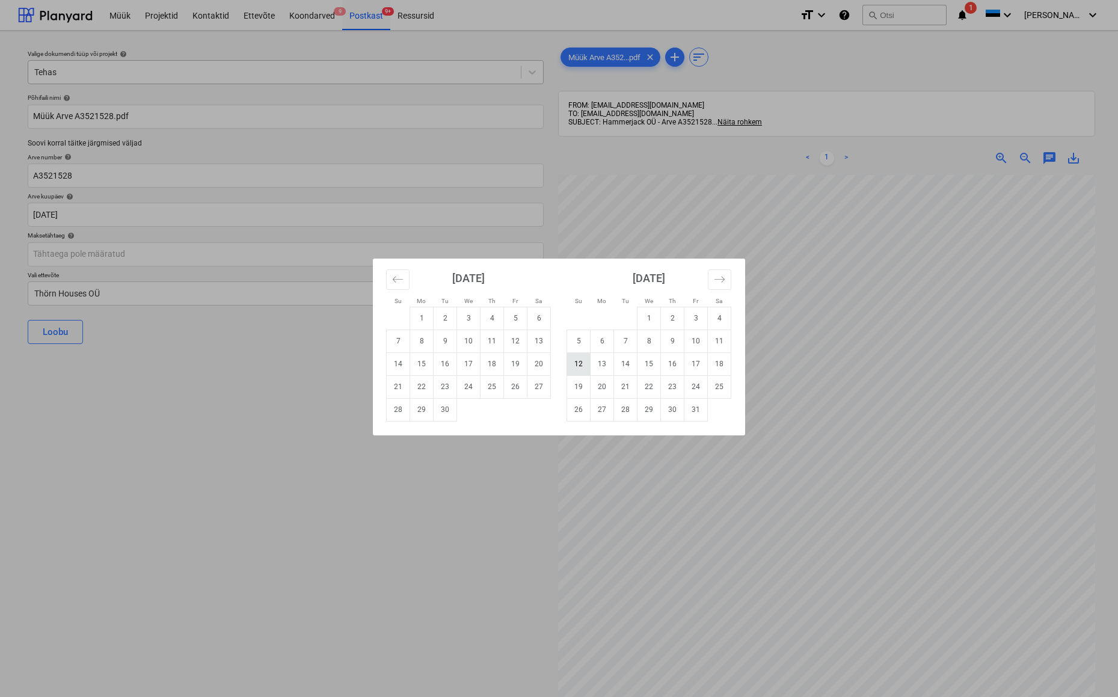
click at [575, 363] on td "12" at bounding box center [578, 363] width 23 height 23
type input "[DATE]"
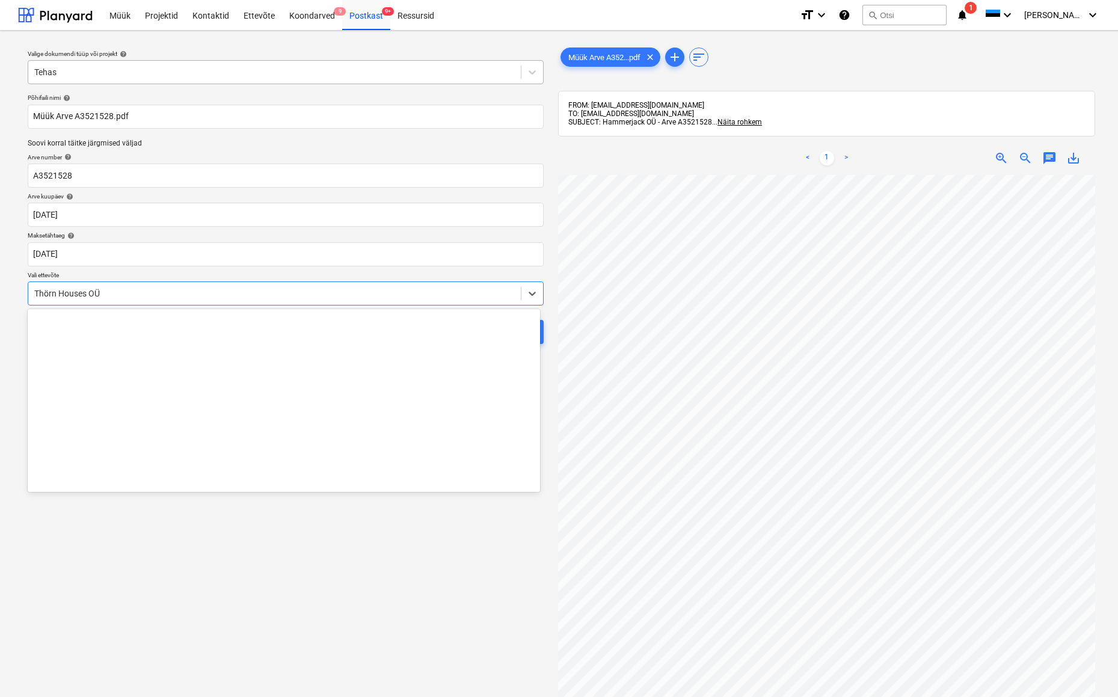
click at [36, 289] on div "Thörn Houses OÜ" at bounding box center [274, 294] width 480 height 10
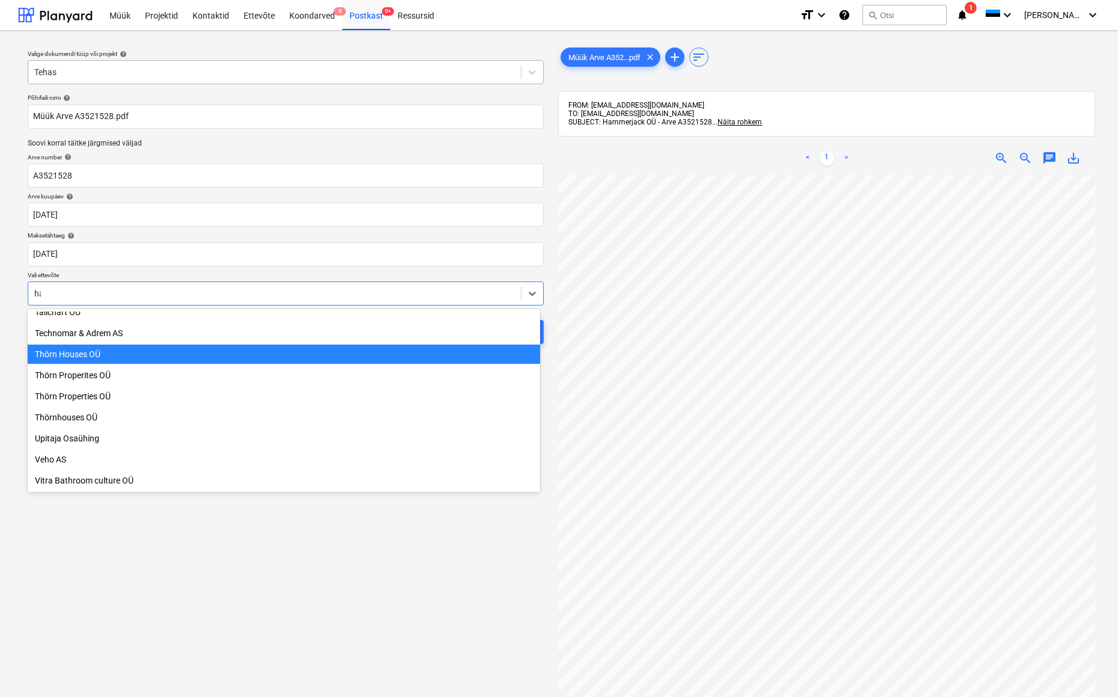
scroll to position [240, 0]
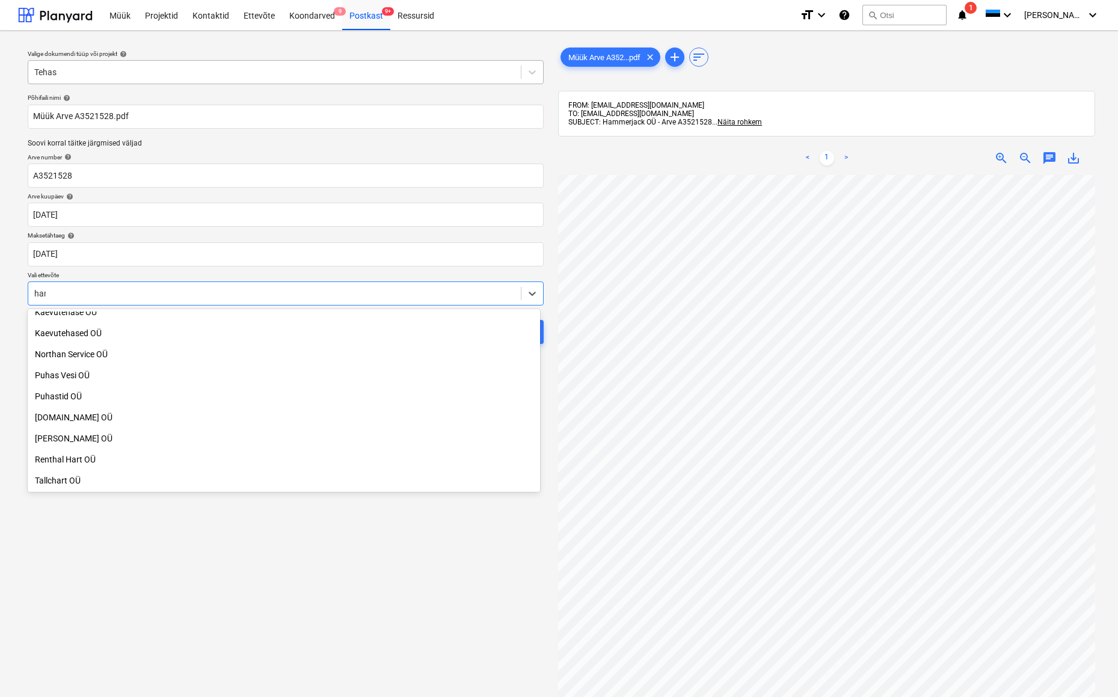
type input "[PERSON_NAME]"
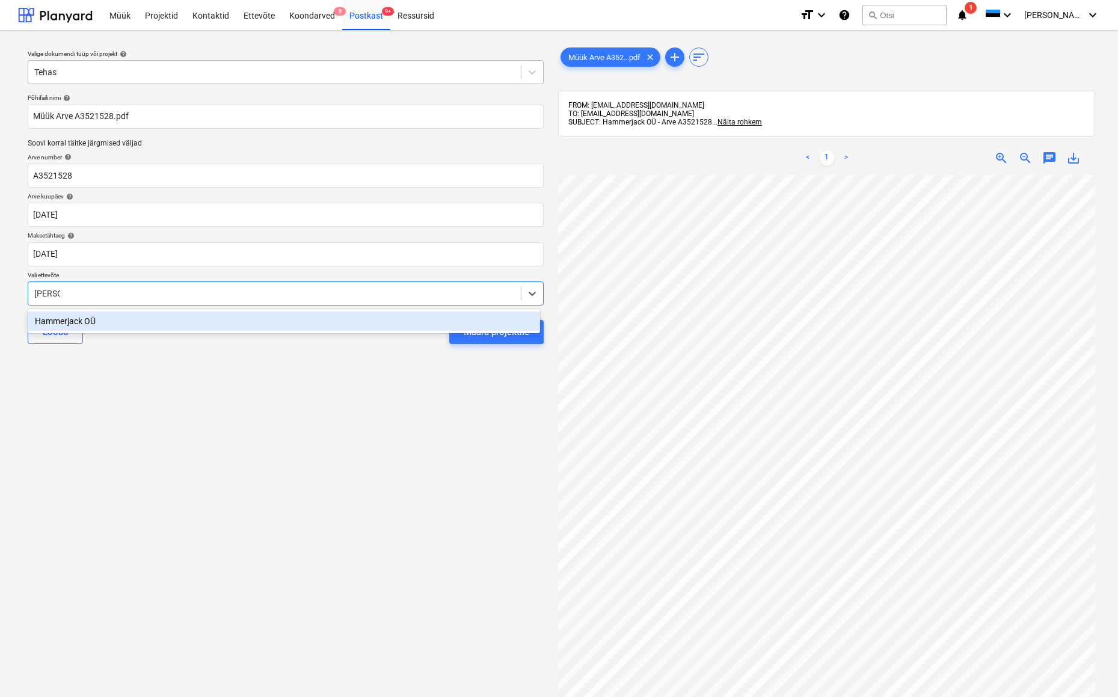
click at [52, 321] on div "Hammerjack OÜ" at bounding box center [284, 320] width 512 height 19
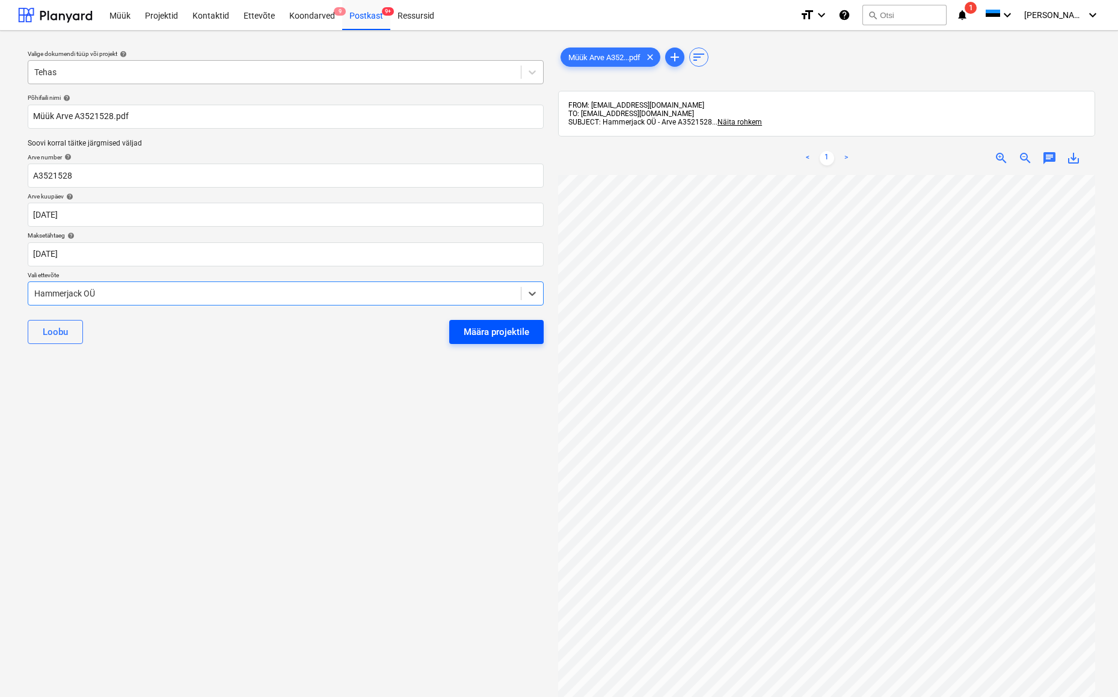
click at [494, 334] on div "Määra projektile" at bounding box center [497, 332] width 66 height 16
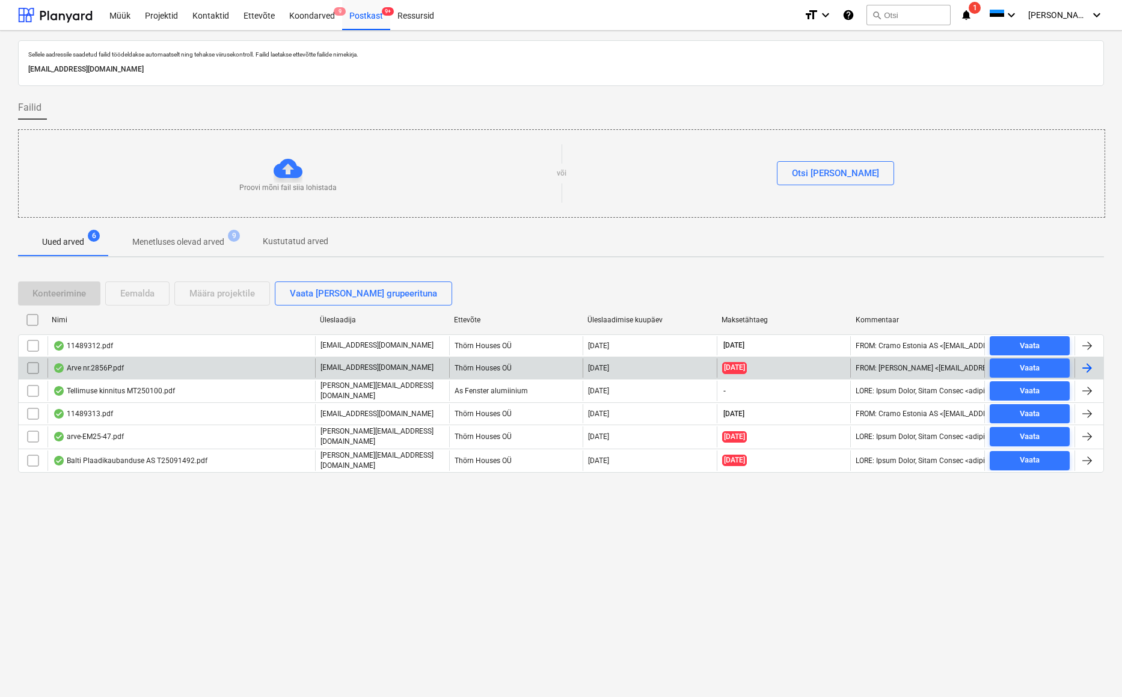
click at [103, 368] on div "Arve nr.2856P.pdf" at bounding box center [88, 368] width 71 height 10
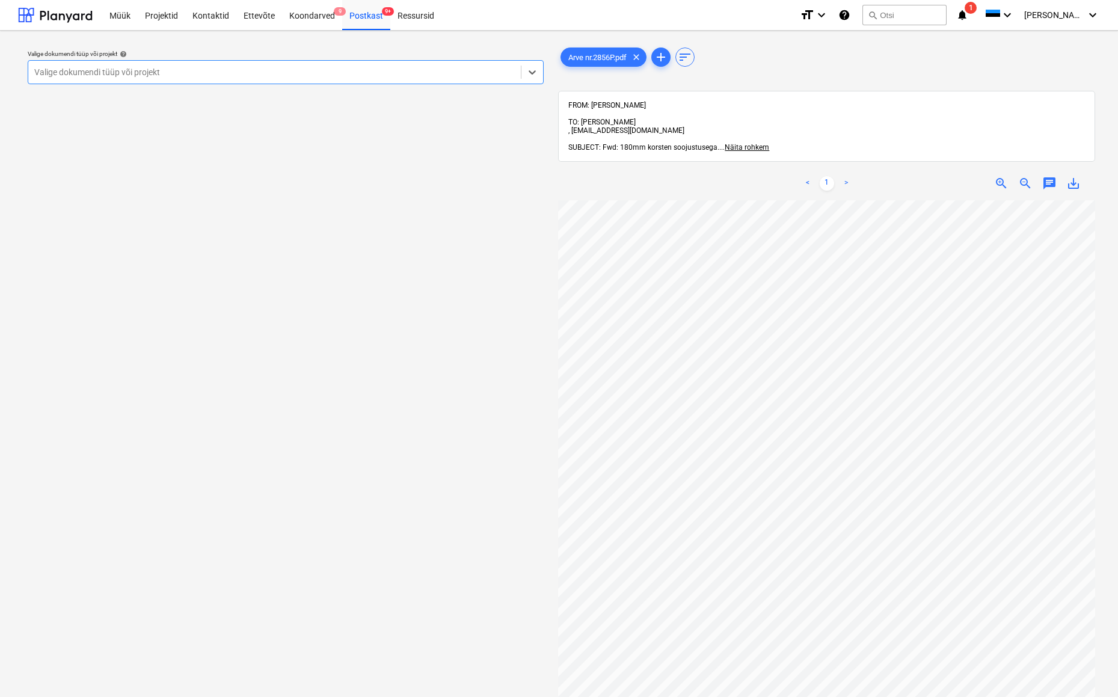
click at [40, 66] on div at bounding box center [274, 72] width 480 height 12
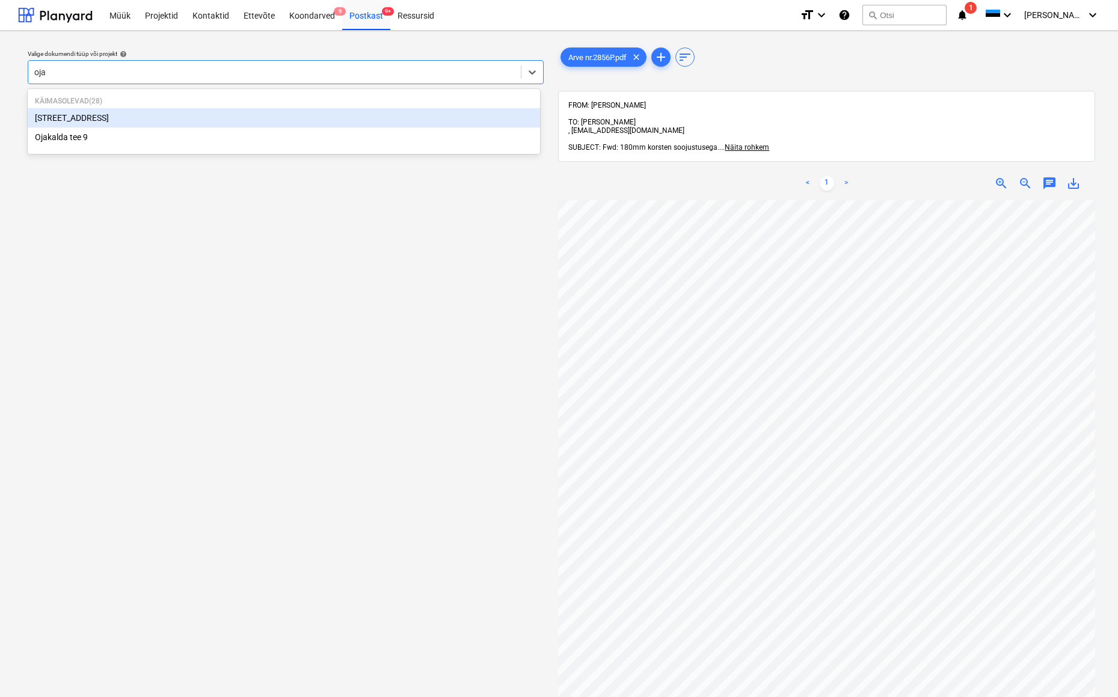
type input "ojak"
click at [69, 118] on div "[STREET_ADDRESS]" at bounding box center [284, 117] width 512 height 19
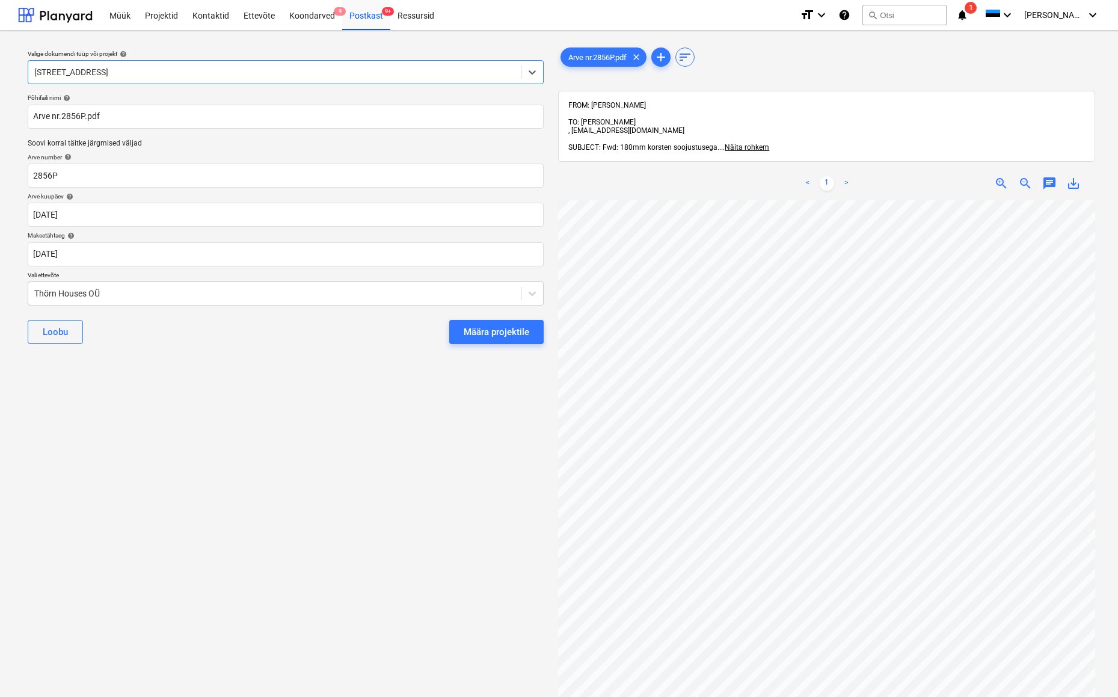
scroll to position [105, 0]
click at [32, 293] on div "Thörn Houses OÜ" at bounding box center [274, 293] width 492 height 17
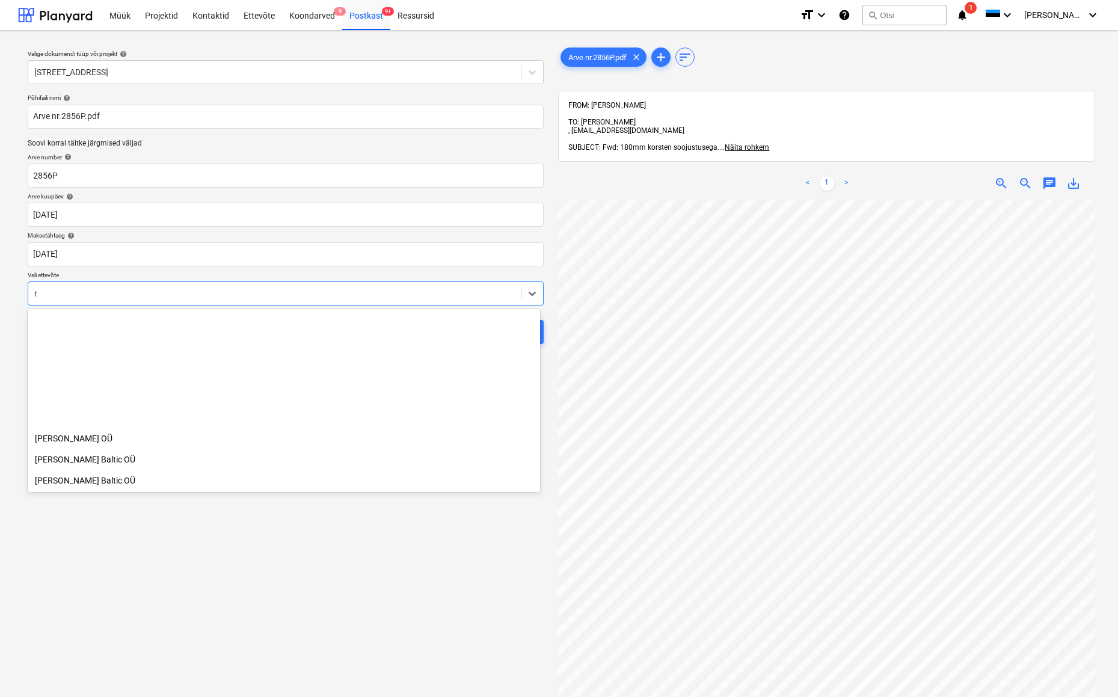
scroll to position [4218, 0]
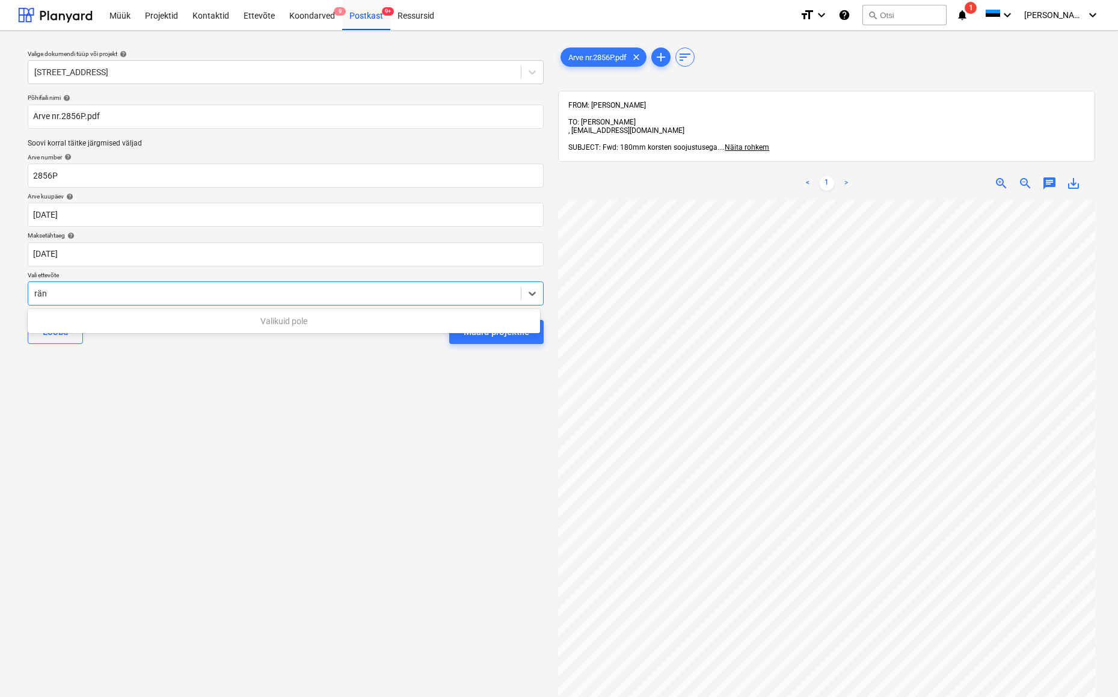
type input "ränd"
